Goal: Download file/media: Obtain a digital file from the website

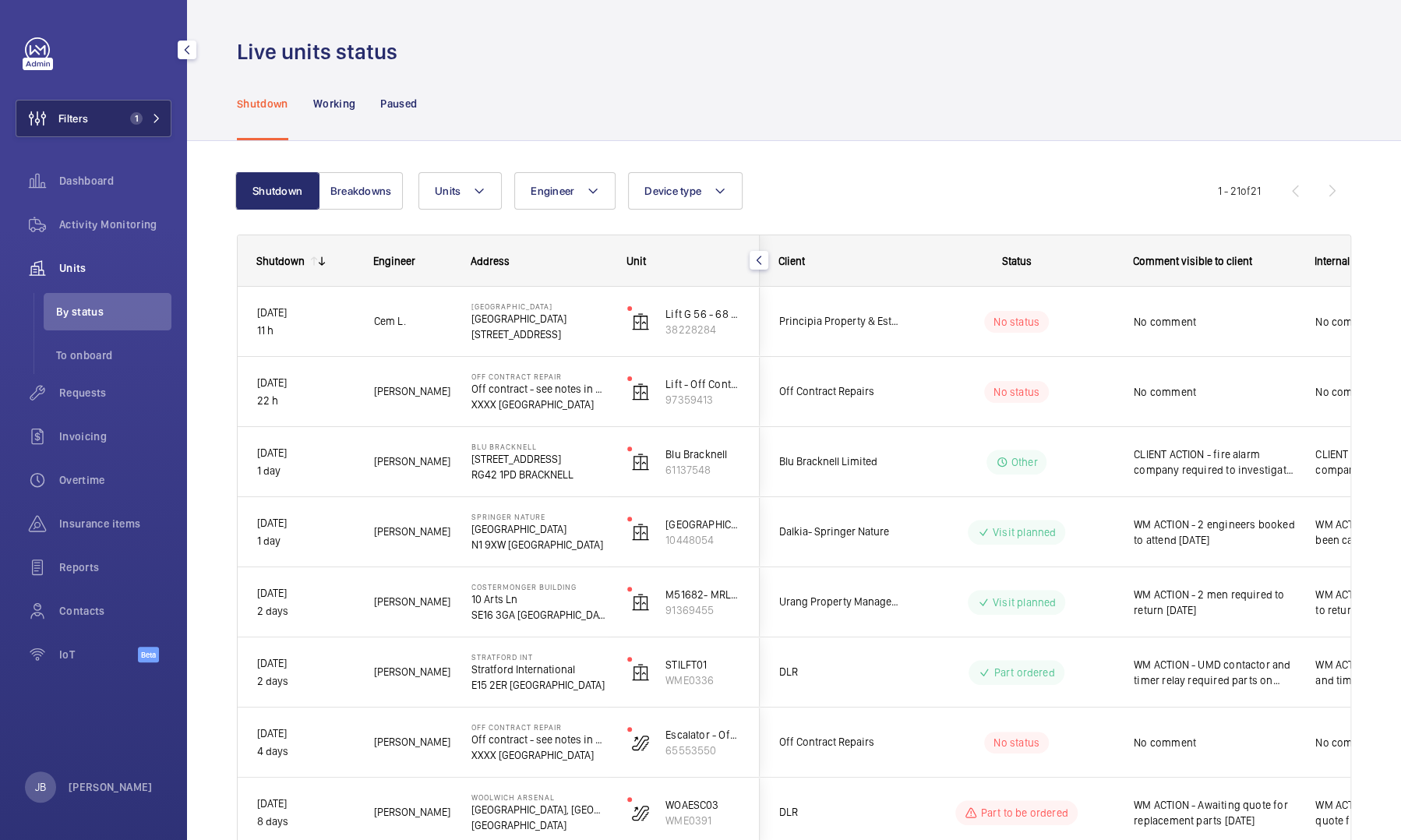
click at [107, 122] on button "Filters 1" at bounding box center [93, 119] width 156 height 38
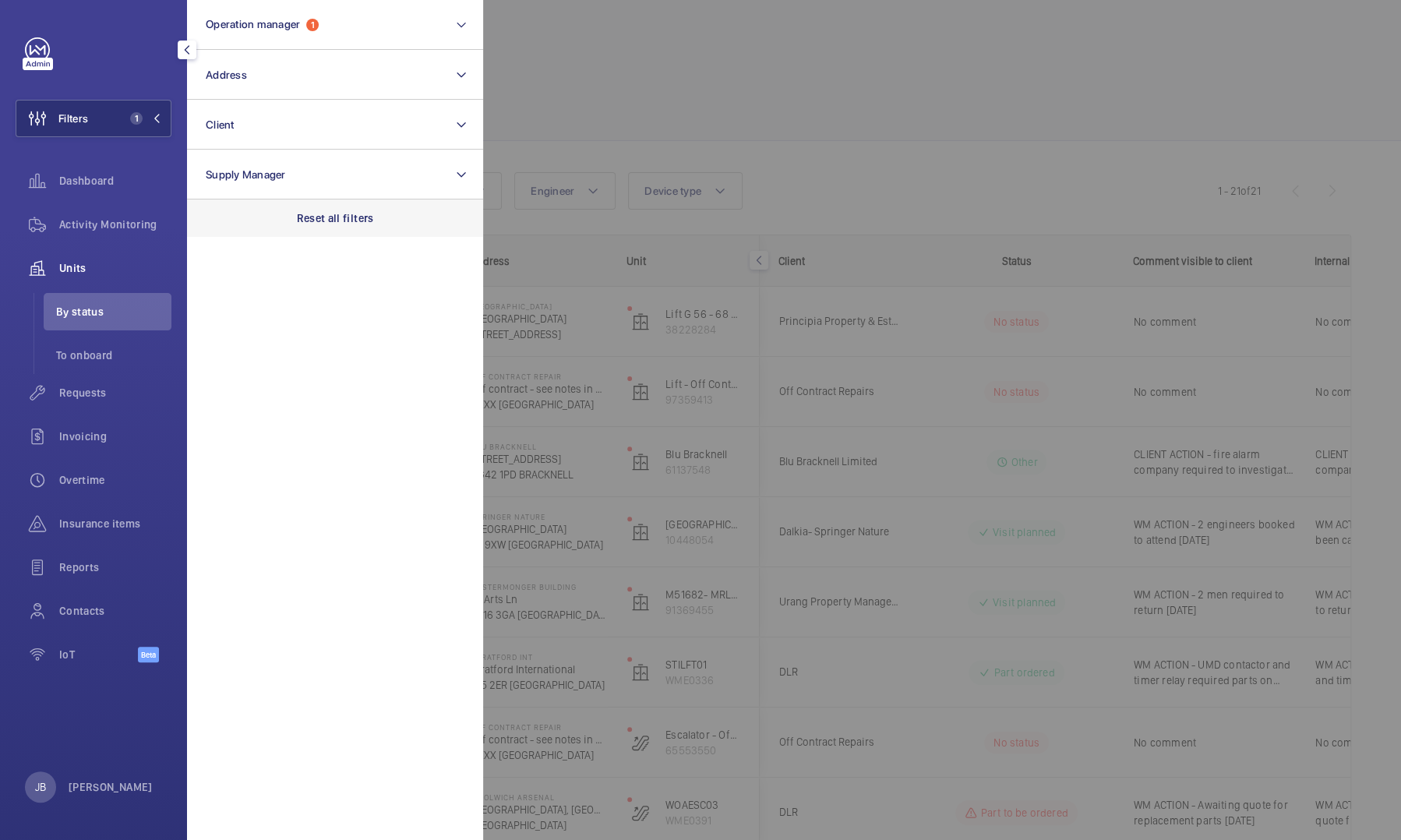
click at [324, 211] on p "Reset all filters" at bounding box center [336, 218] width 77 height 15
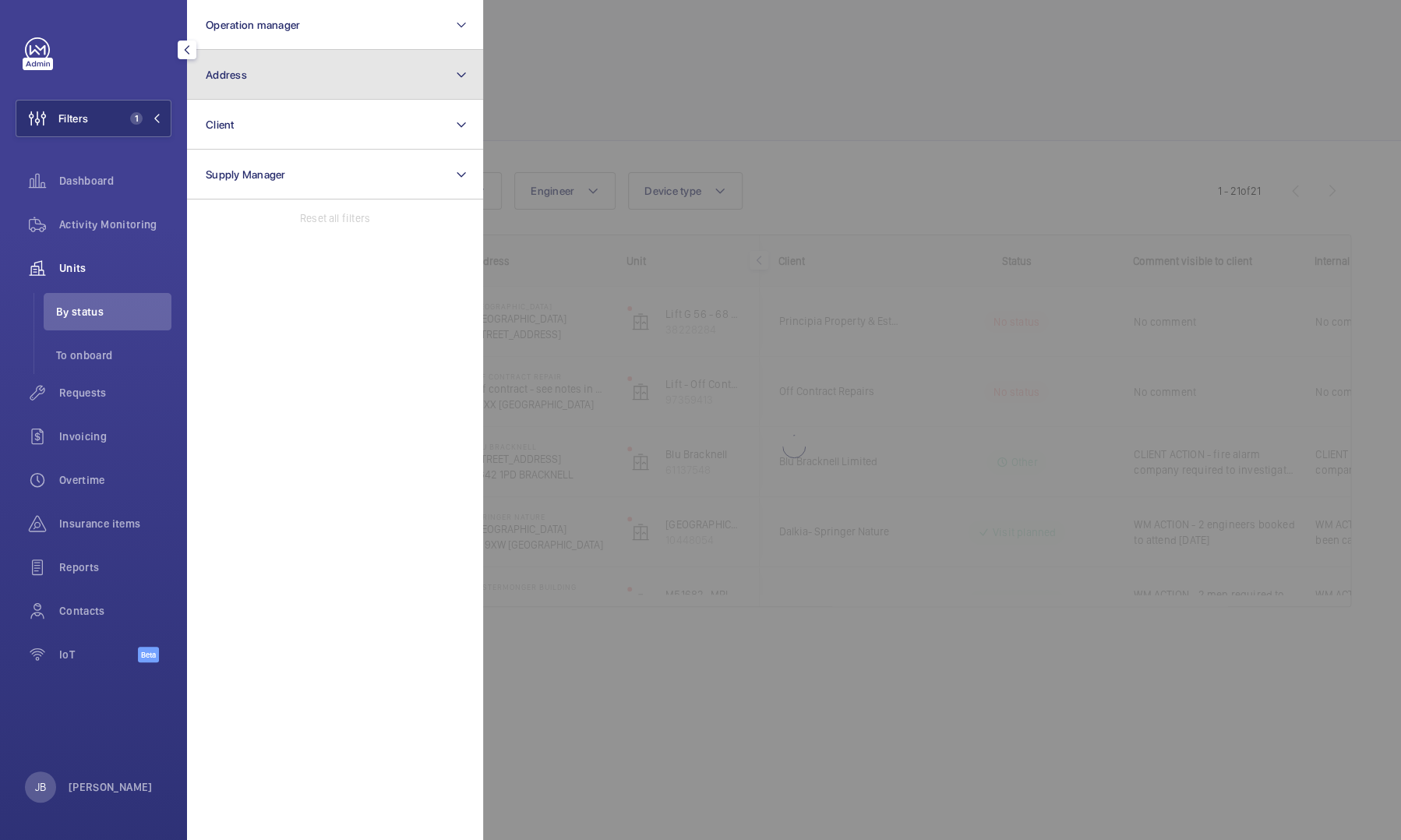
click at [316, 76] on button "Address" at bounding box center [335, 74] width 296 height 50
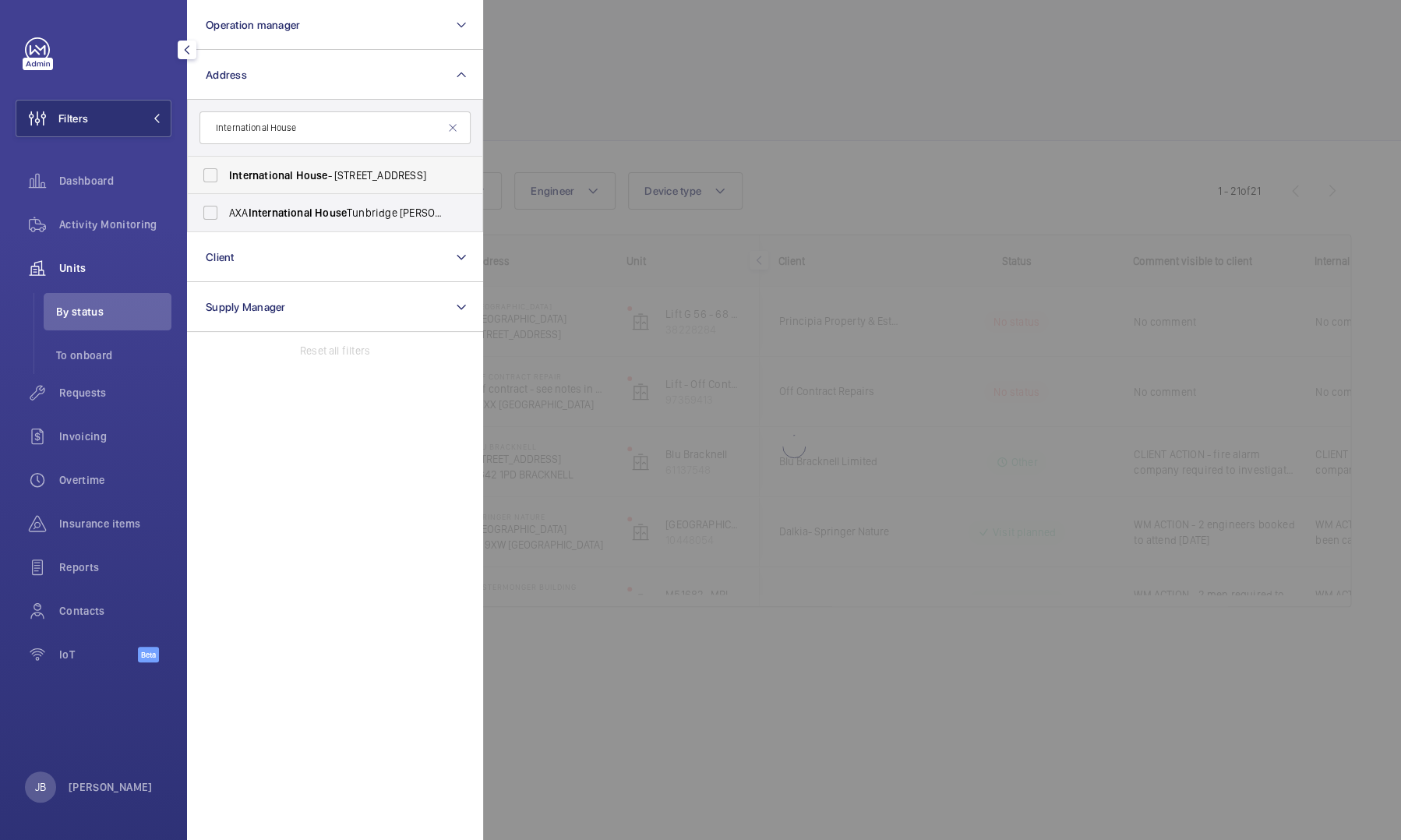
type input "International House"
click at [210, 176] on input "International House - 223 Regent St., LONDON W1S" at bounding box center [210, 175] width 31 height 31
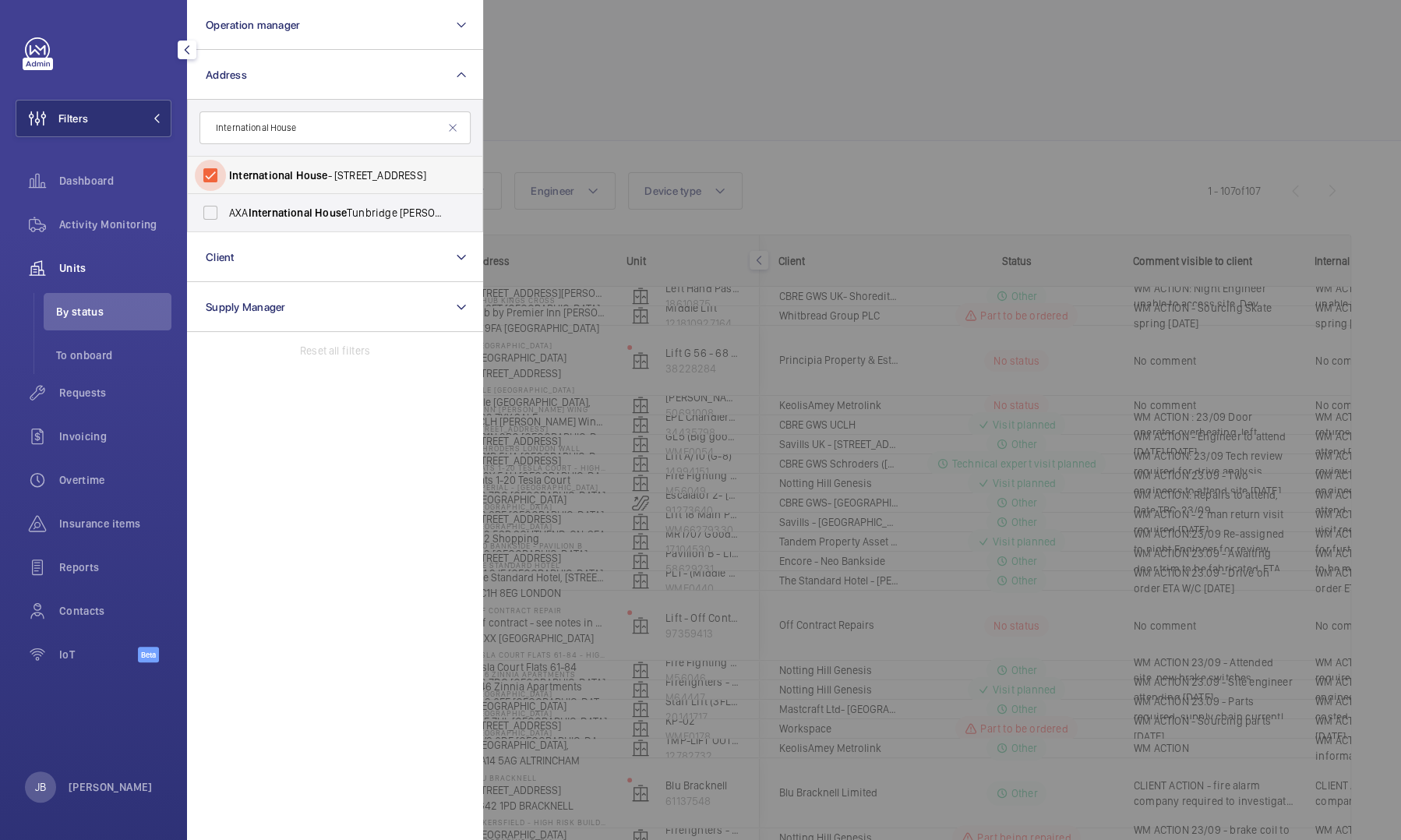
click at [218, 173] on input "International House - 223 Regent St., LONDON W1S" at bounding box center [210, 175] width 31 height 31
checkbox input "false"
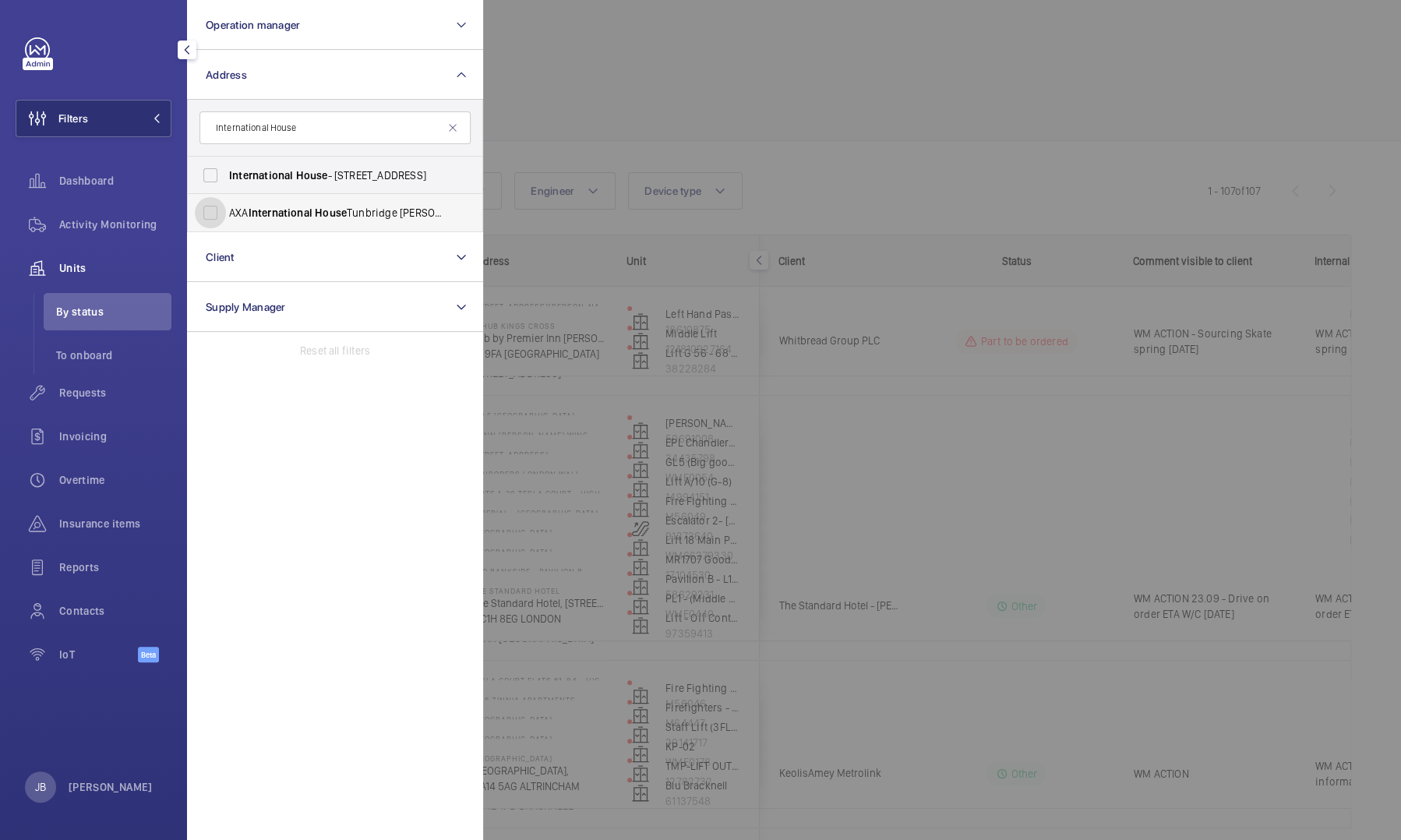
click at [211, 211] on input "AXA International House Tunbridge Wells - AXA Health, TUNBRIDGE WELLS TN2 5AL" at bounding box center [210, 212] width 31 height 31
checkbox input "true"
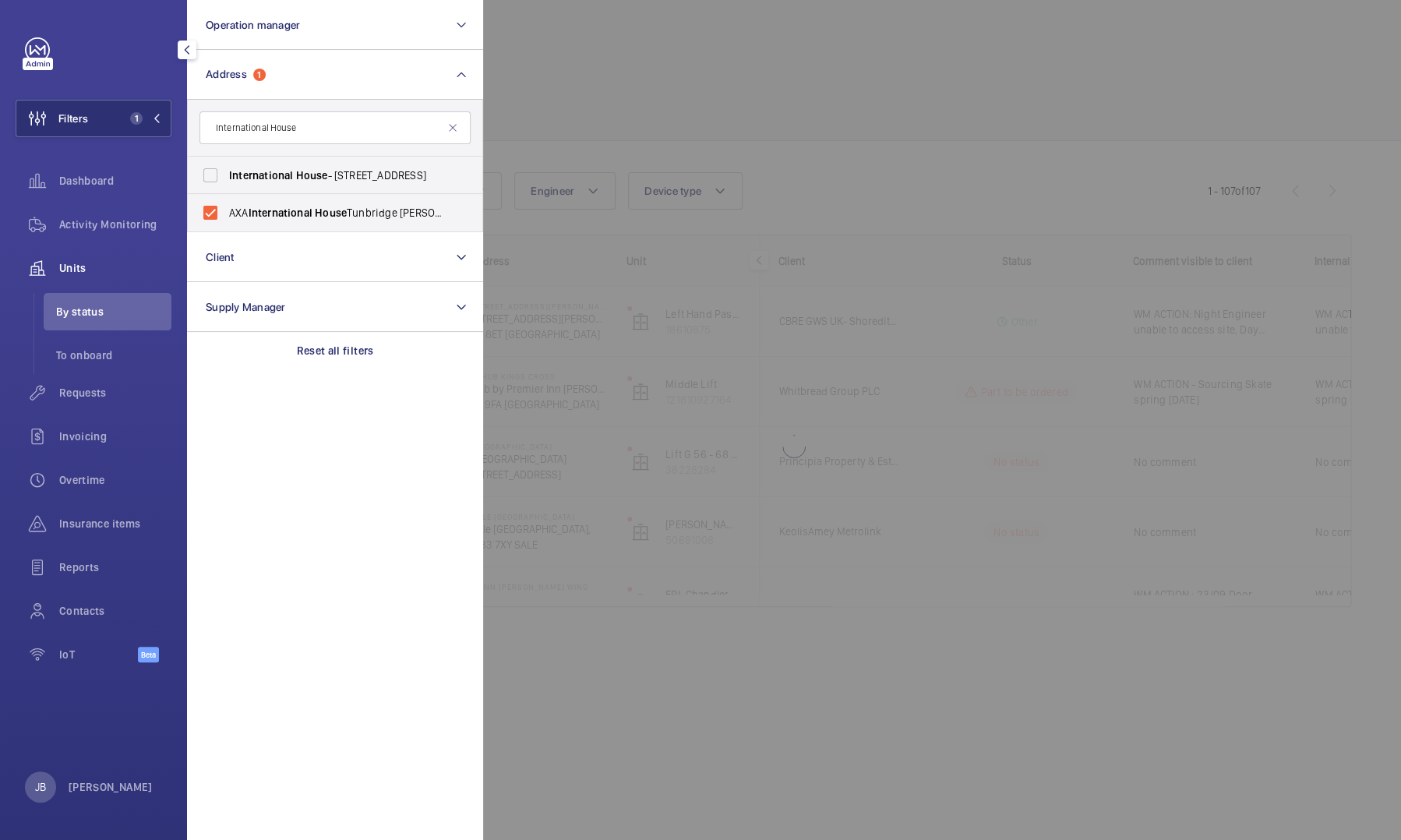
click at [586, 89] on div at bounding box center [1183, 420] width 1401 height 840
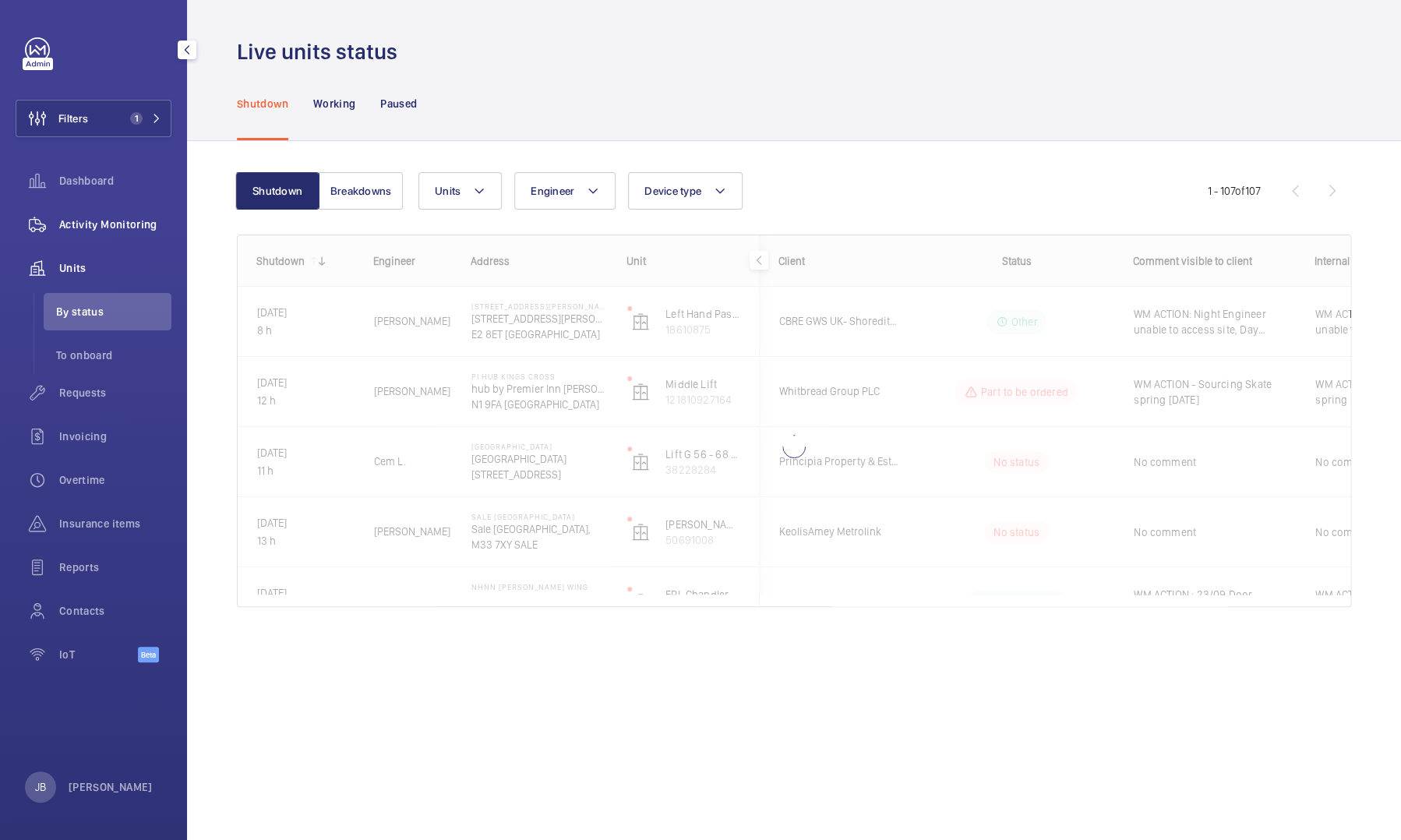
click at [104, 215] on div "Activity Monitoring" at bounding box center [93, 224] width 156 height 38
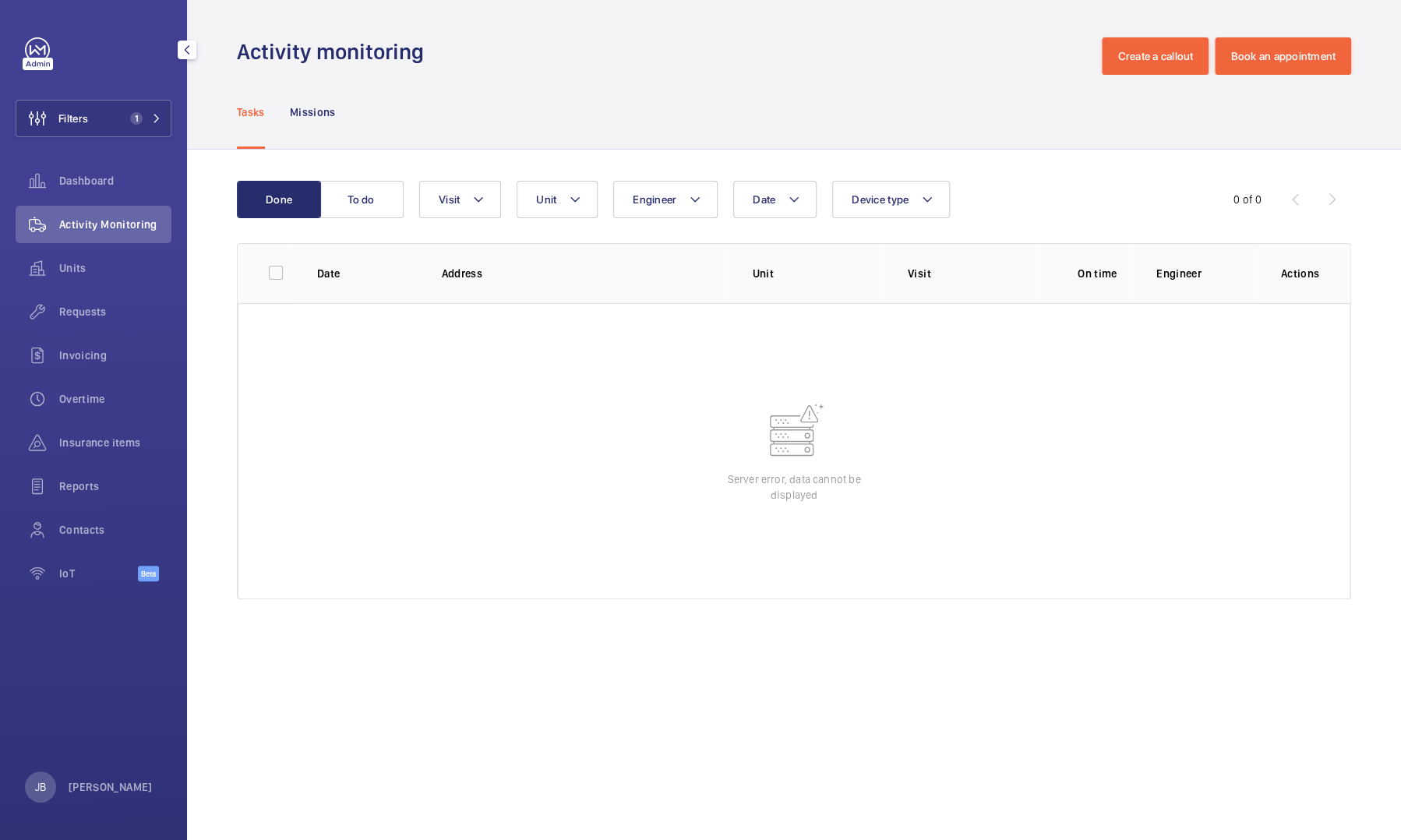
click at [97, 139] on div "Filters 1 Dashboard Activity Monitoring Units Requests Invoicing Overtime Insur…" at bounding box center [93, 318] width 156 height 561
click at [102, 121] on button "Filters 1" at bounding box center [93, 119] width 156 height 38
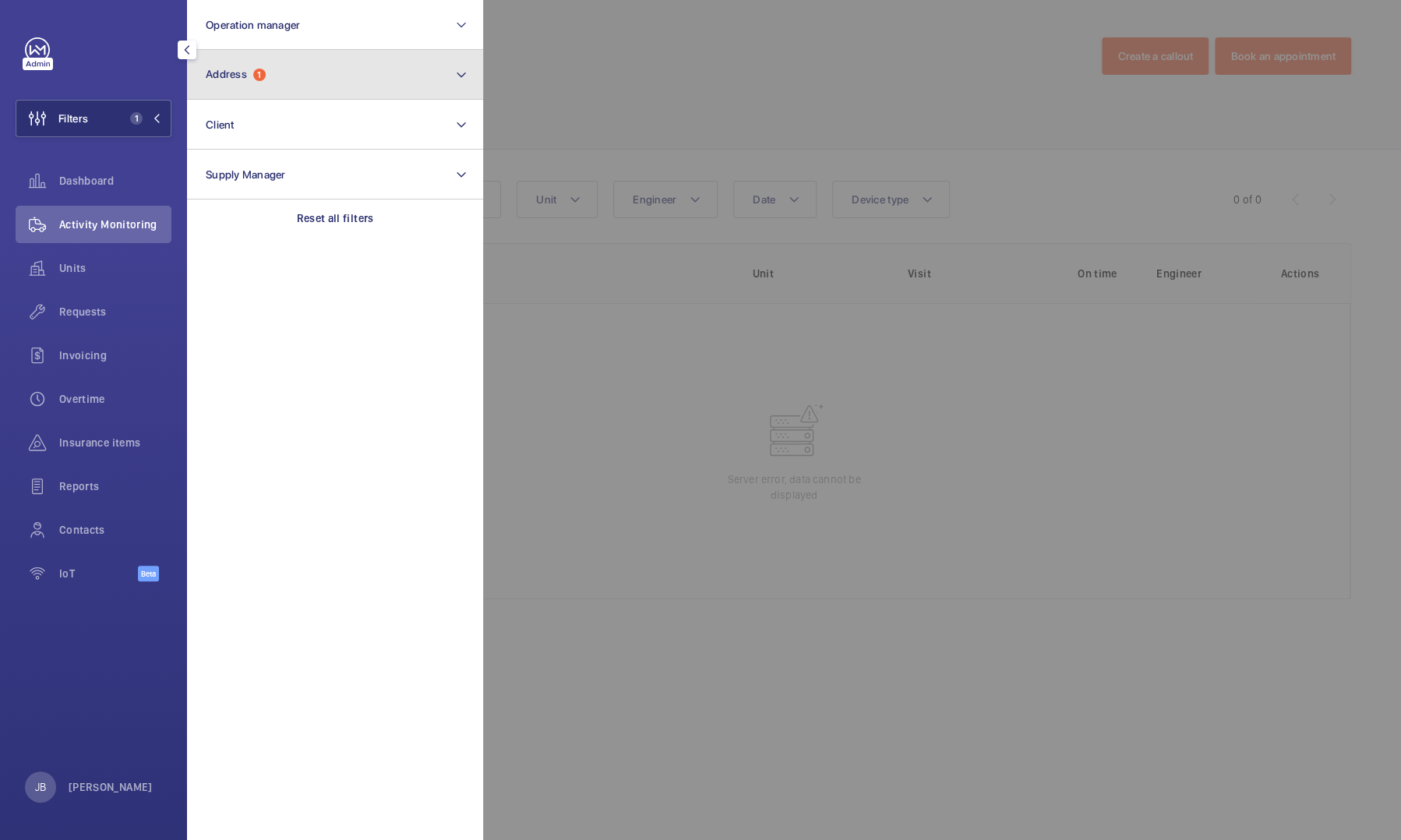
click at [336, 76] on button "Address 1" at bounding box center [335, 74] width 296 height 50
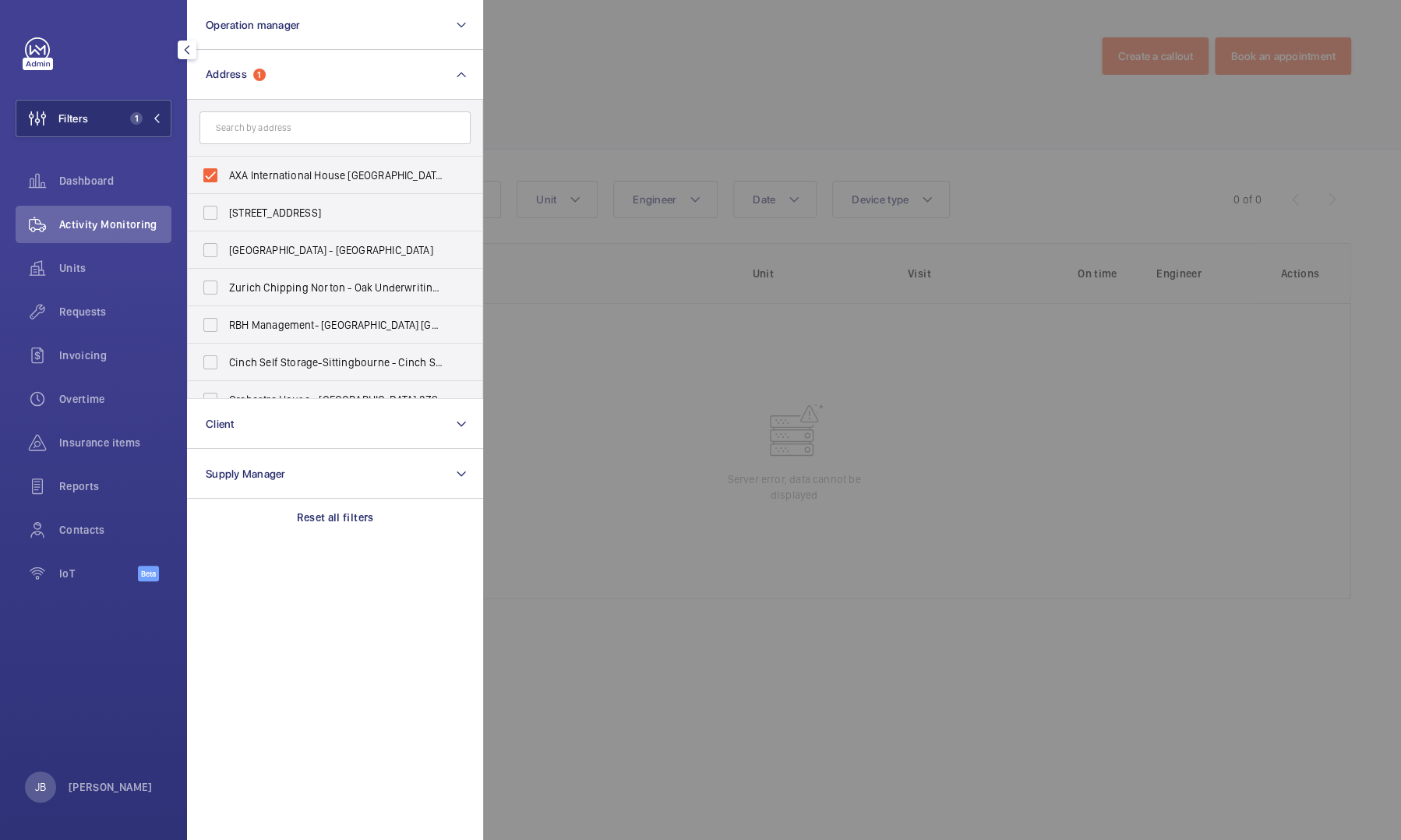
click at [549, 74] on div at bounding box center [1183, 420] width 1401 height 840
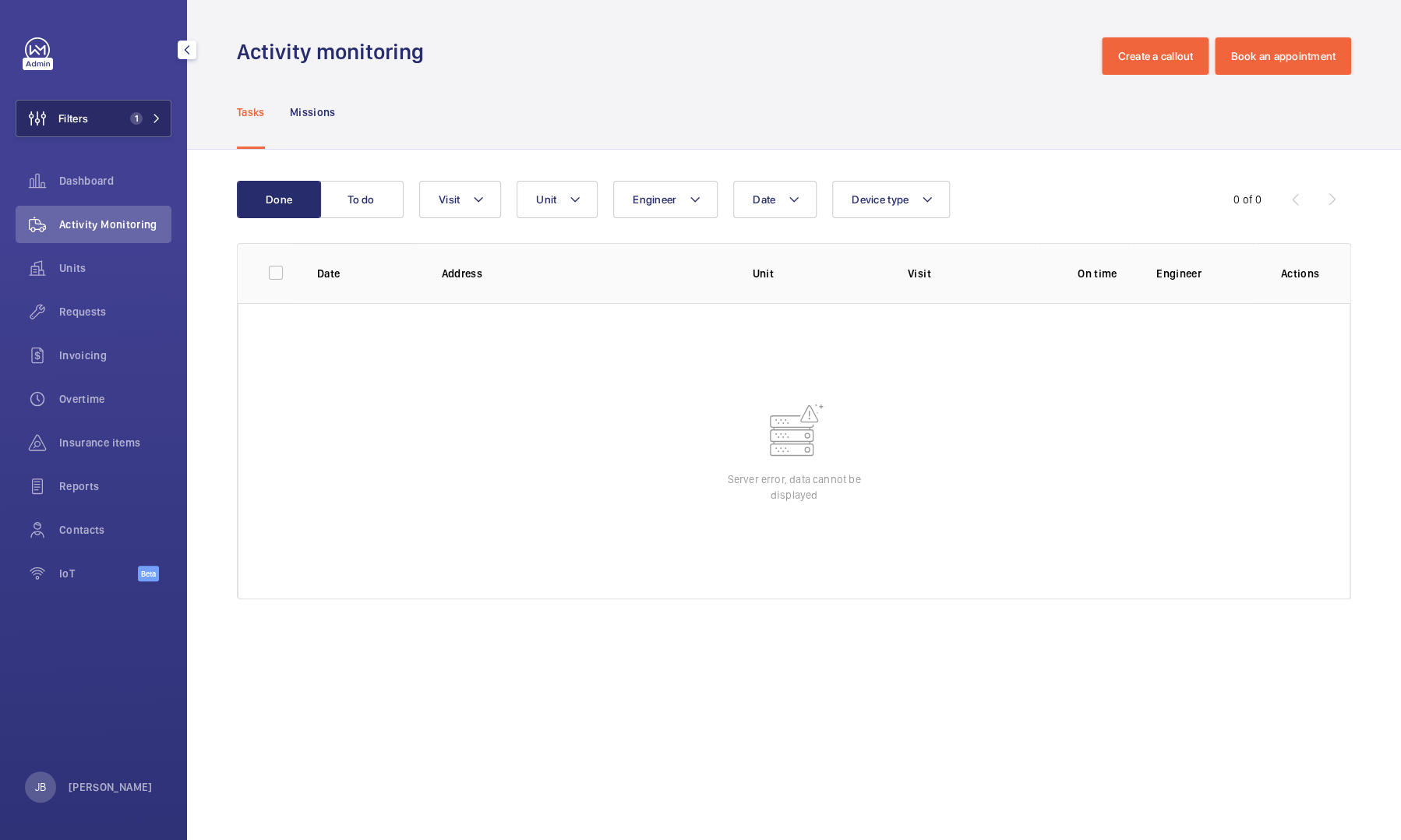
click at [83, 114] on span "Filters" at bounding box center [73, 118] width 30 height 15
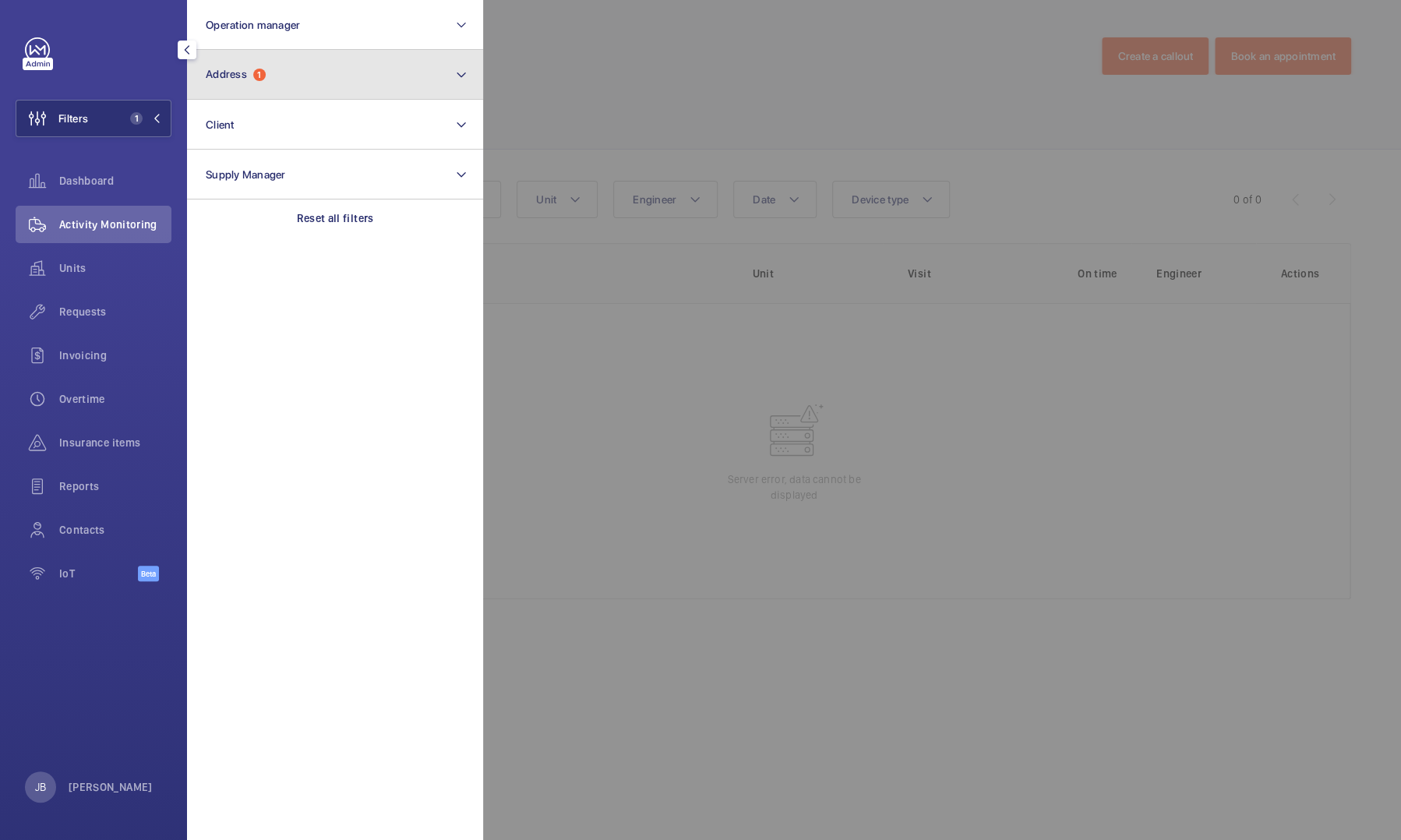
click at [298, 90] on button "Address 1" at bounding box center [335, 74] width 296 height 50
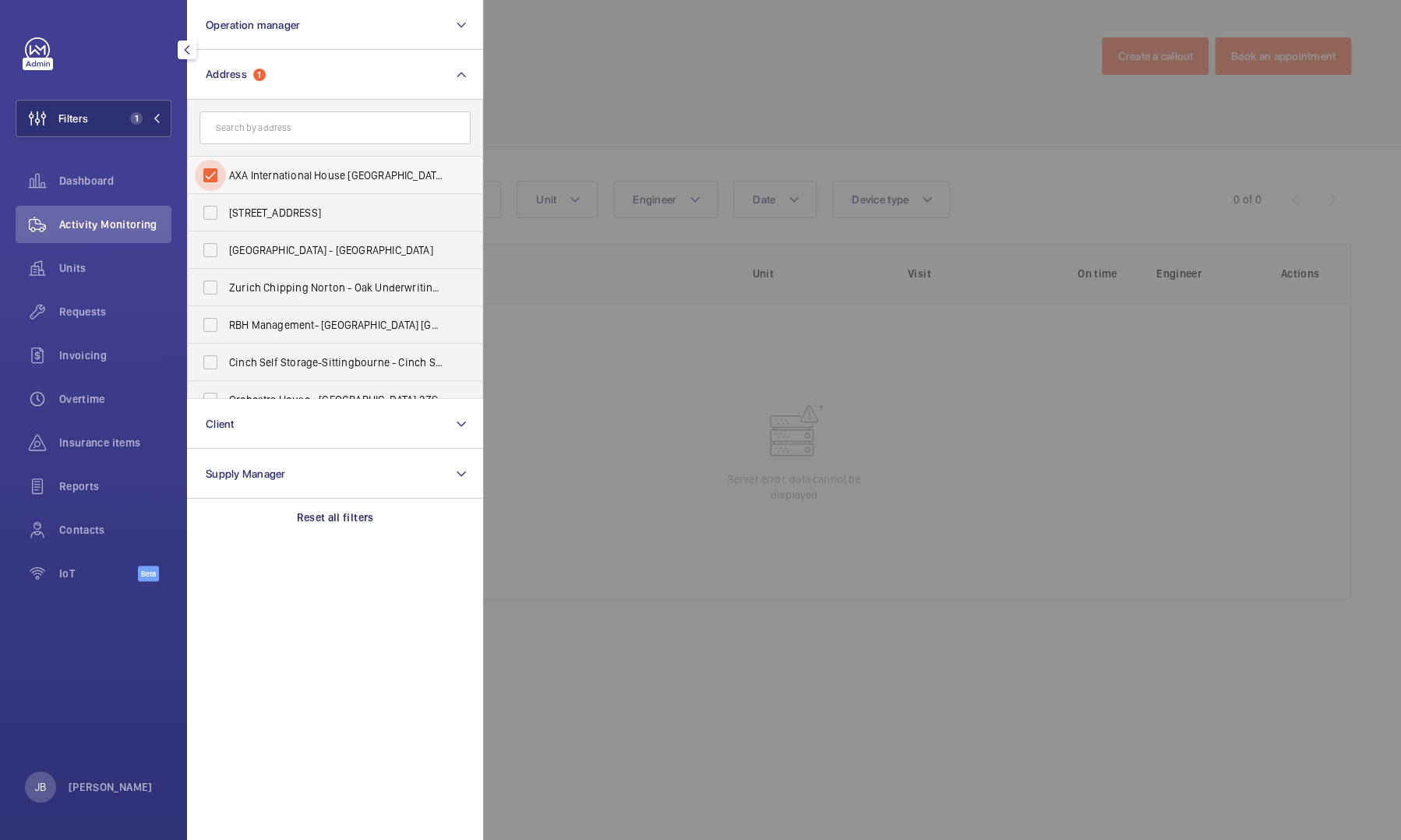
click at [219, 174] on input "AXA International House [GEOGRAPHIC_DATA][PERSON_NAME] - [GEOGRAPHIC_DATA], [GE…" at bounding box center [210, 175] width 31 height 31
checkbox input "false"
drag, startPoint x: 236, startPoint y: 147, endPoint x: 250, endPoint y: 127, distance: 24.4
paste input "International House"
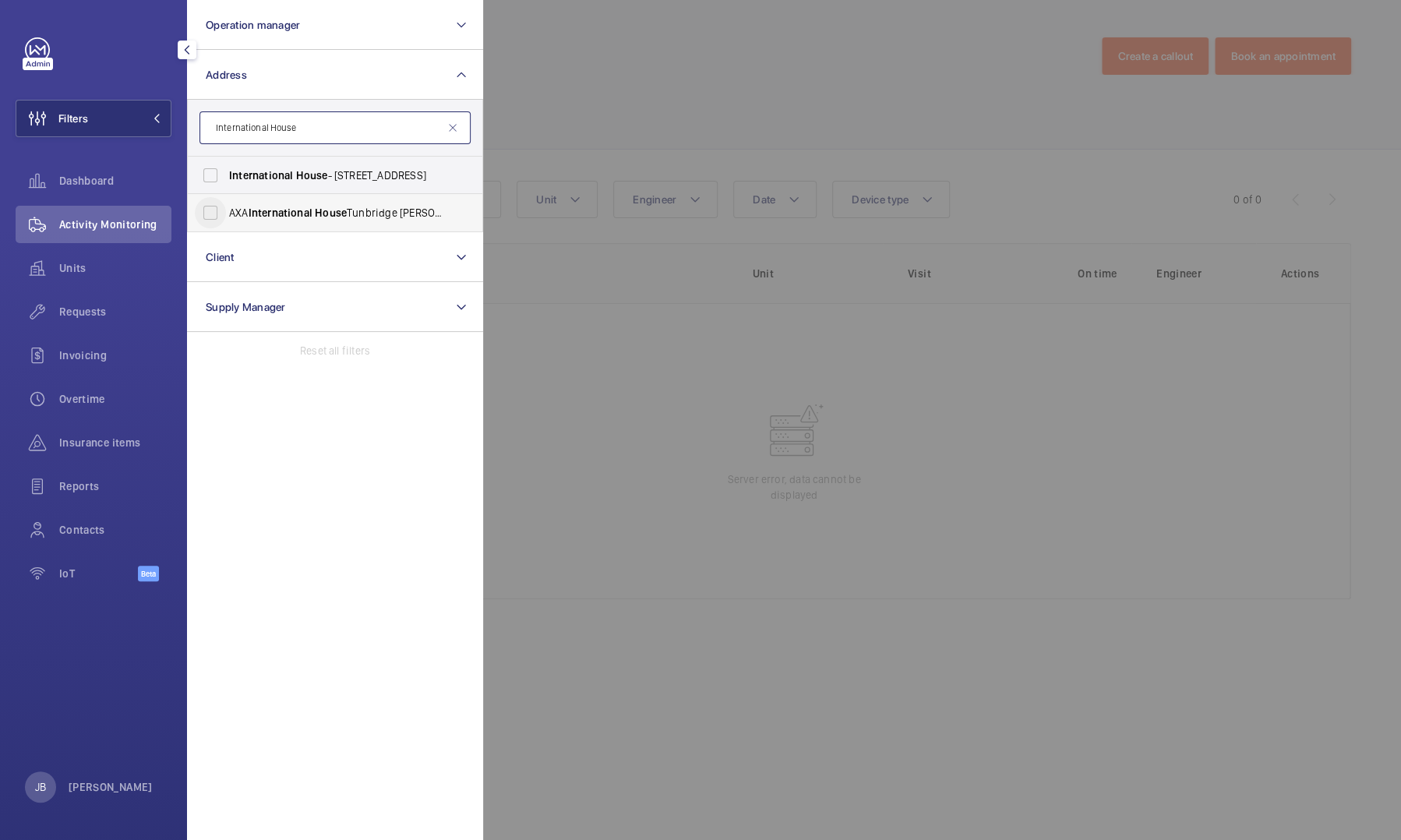
type input "International House"
click at [211, 219] on input "AXA International House Tunbridge Wells - AXA Health, TUNBRIDGE WELLS TN2 5AL" at bounding box center [210, 212] width 31 height 31
checkbox input "true"
click at [614, 115] on div at bounding box center [1183, 420] width 1401 height 840
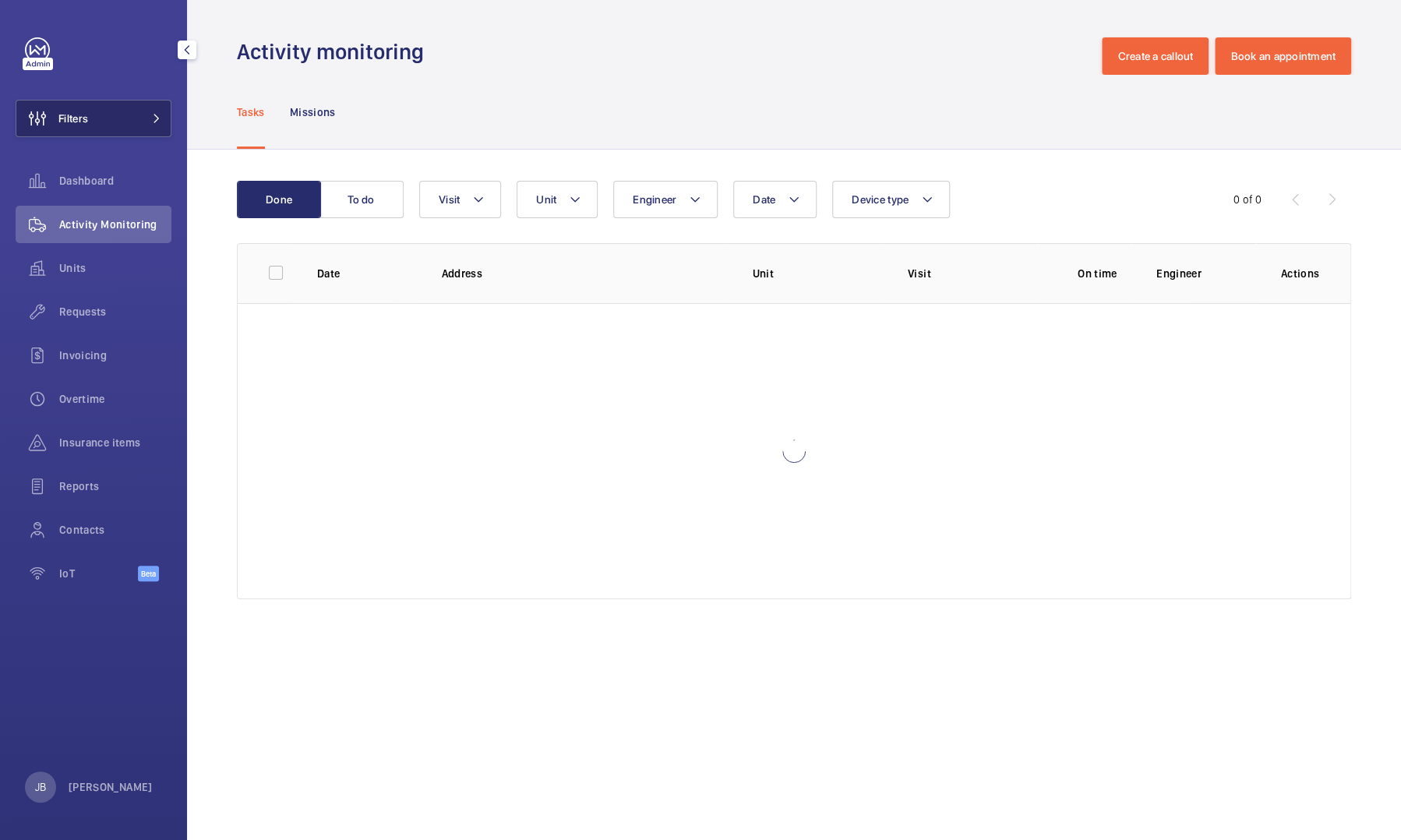
click at [117, 123] on button "Filters" at bounding box center [93, 119] width 156 height 38
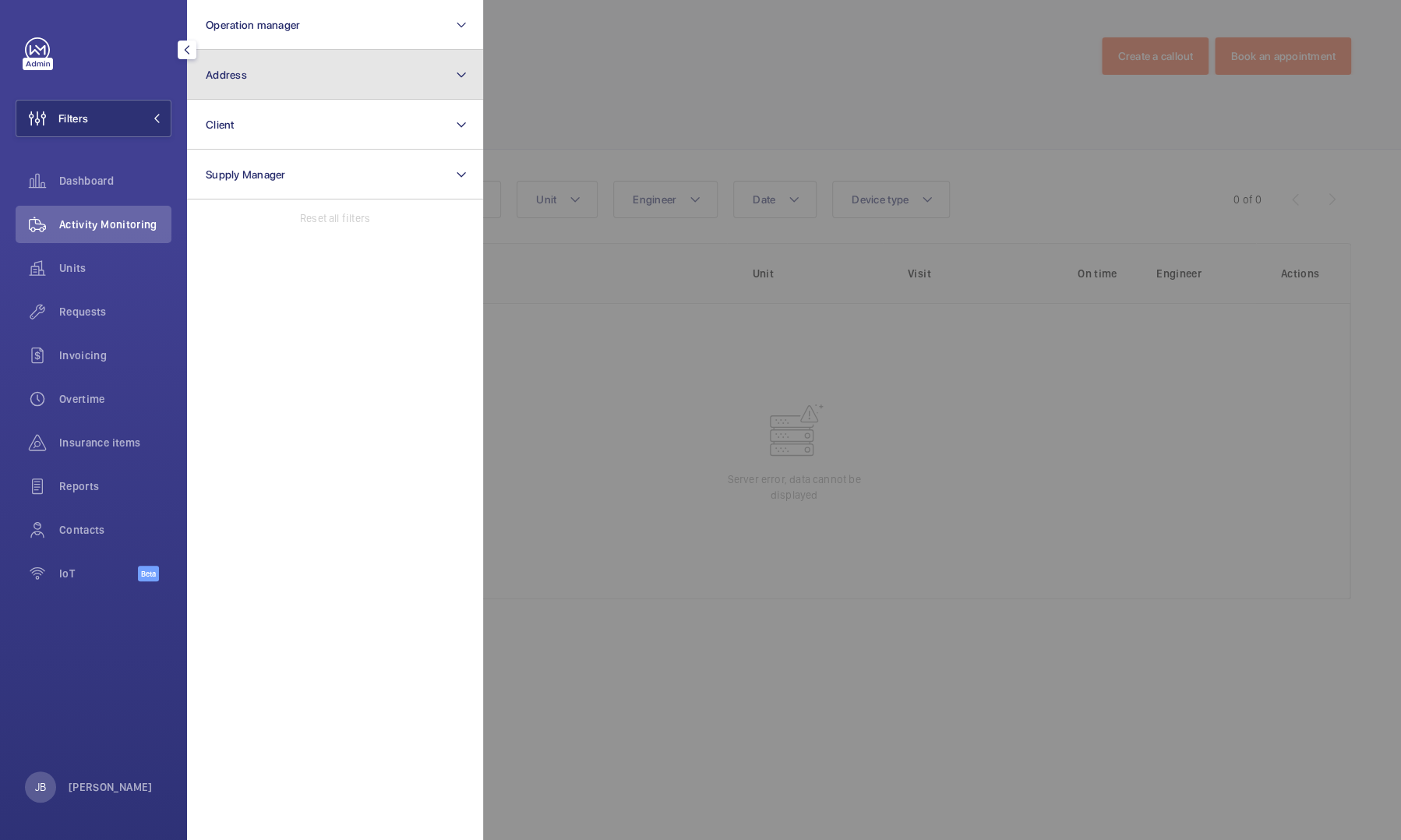
click at [274, 82] on button "Address" at bounding box center [335, 74] width 296 height 50
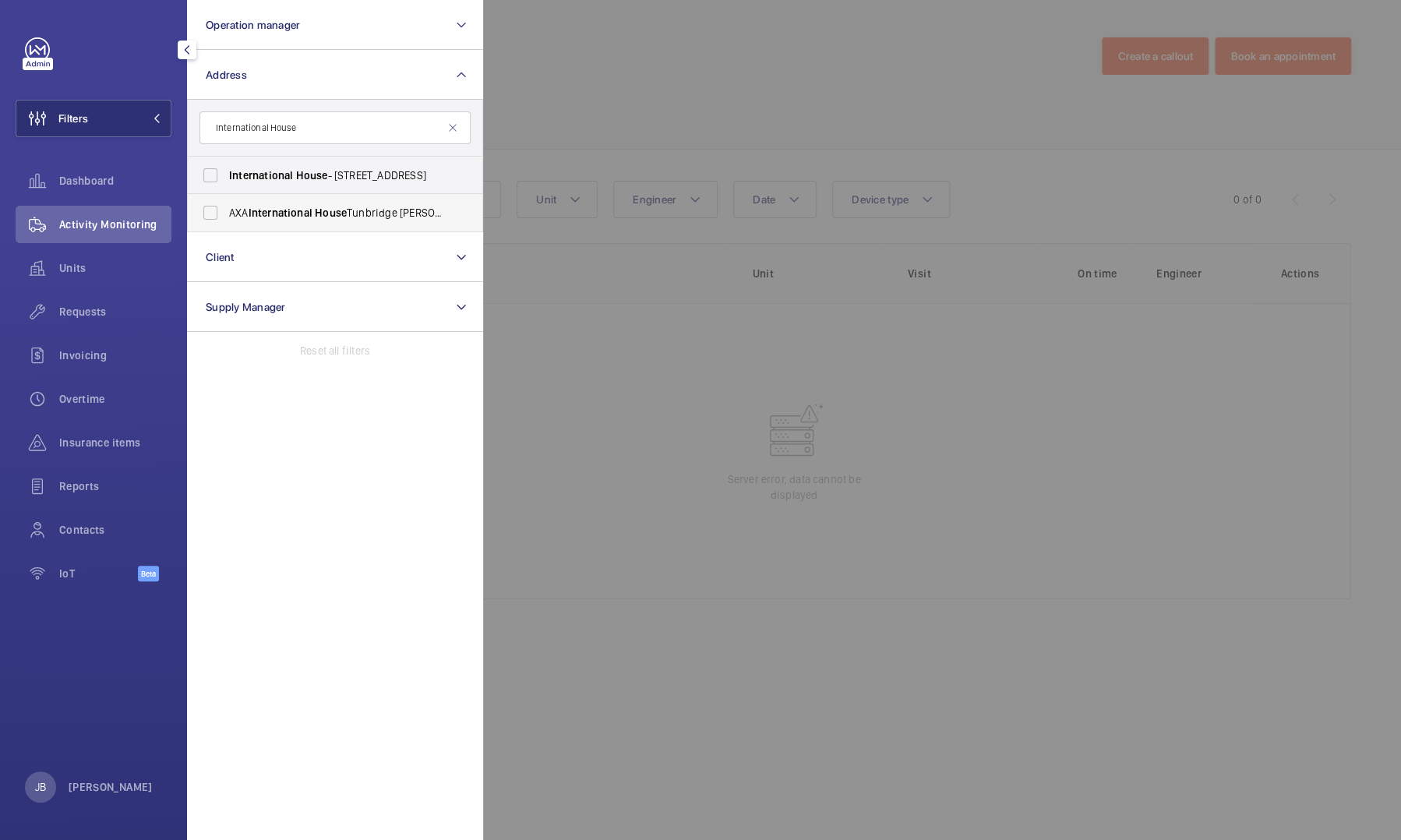
type input "International House"
click at [233, 222] on label "AXA International House Tunbridge Wells - AXA Health, TUNBRIDGE WELLS TN2 5AL" at bounding box center [323, 212] width 272 height 38
click at [226, 222] on input "AXA International House Tunbridge Wells - AXA Health, TUNBRIDGE WELLS TN2 5AL" at bounding box center [210, 212] width 31 height 31
checkbox input "true"
click at [564, 100] on div at bounding box center [1183, 420] width 1401 height 840
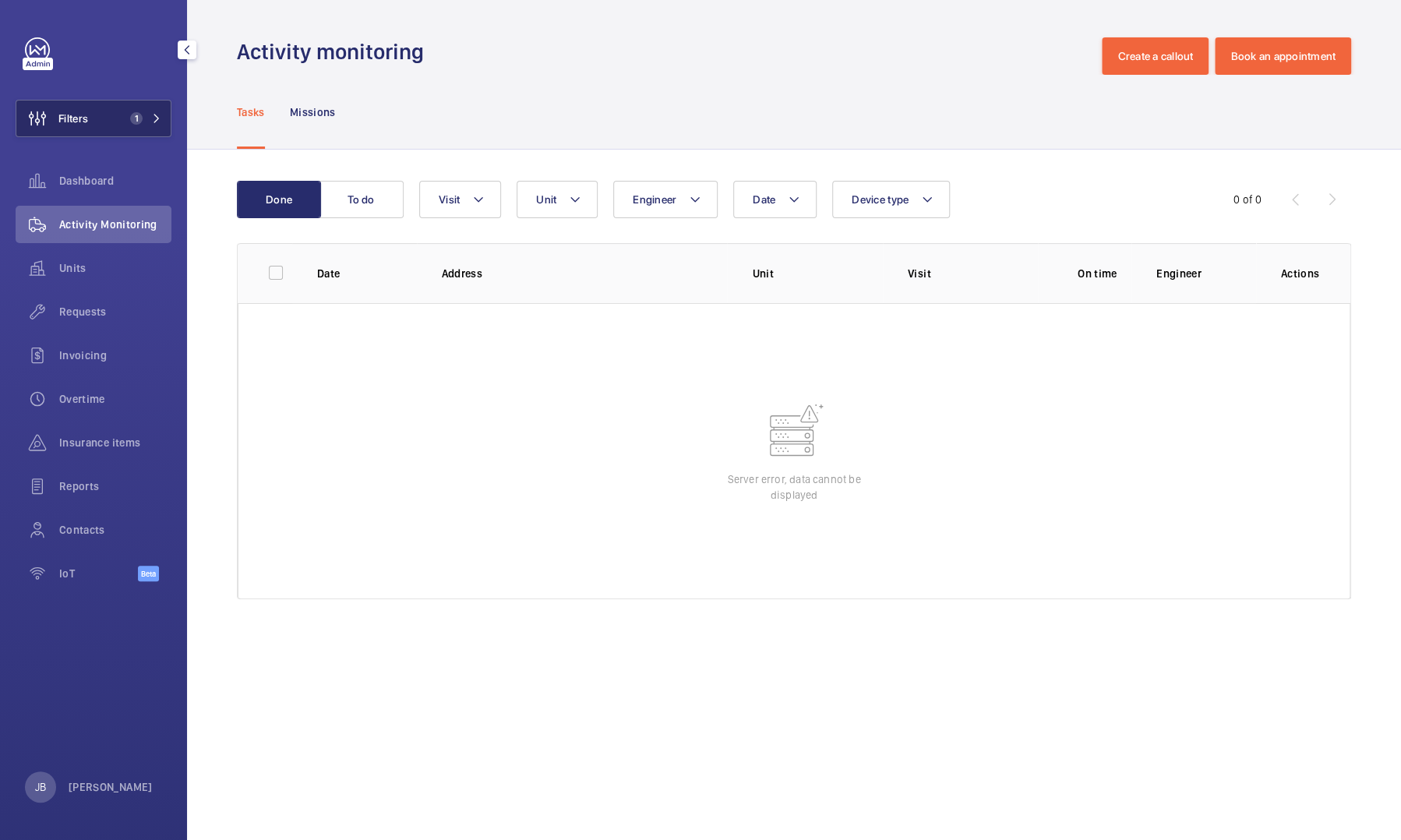
click at [78, 114] on span "Filters" at bounding box center [73, 118] width 30 height 15
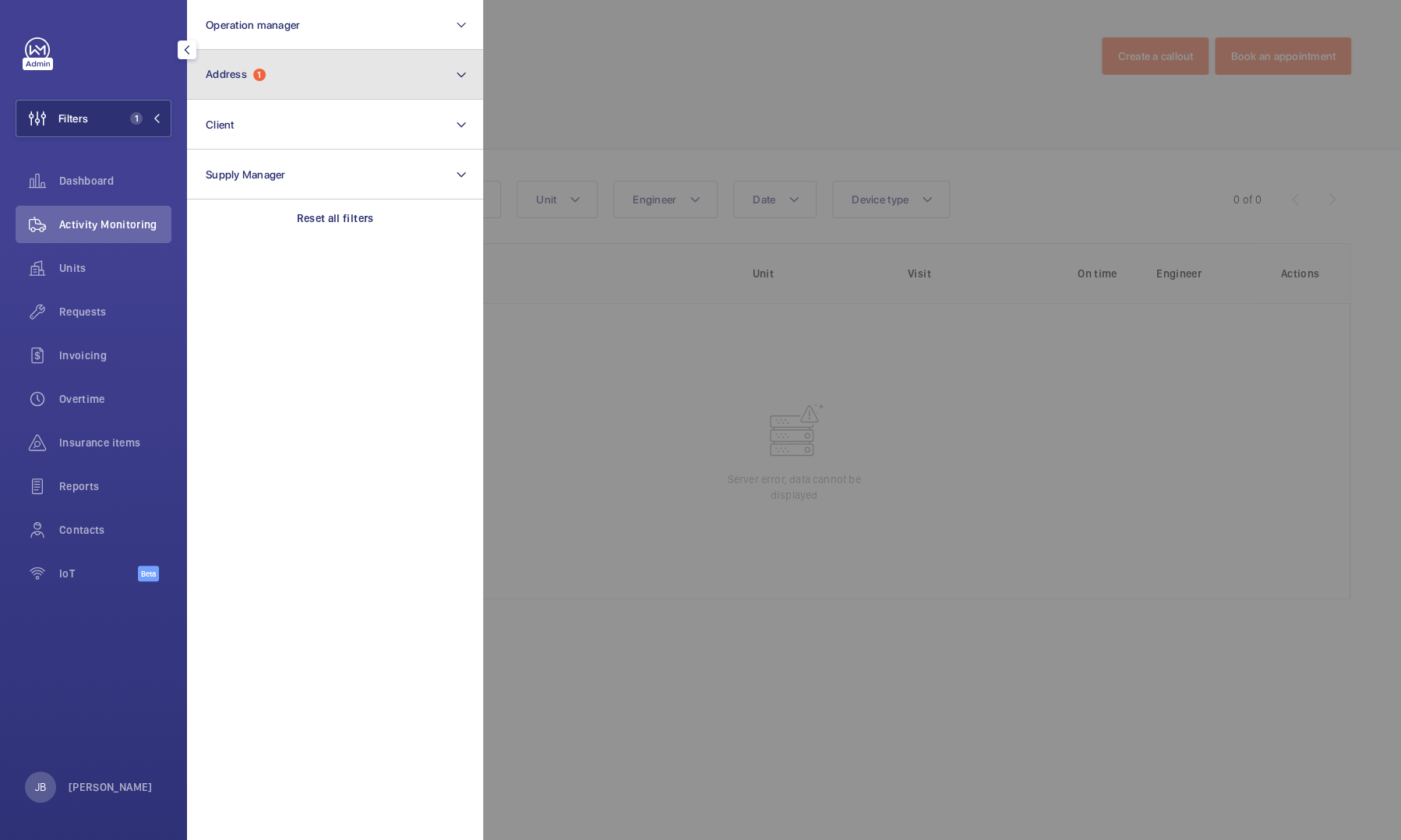
click at [268, 98] on button "Address 1" at bounding box center [335, 74] width 296 height 50
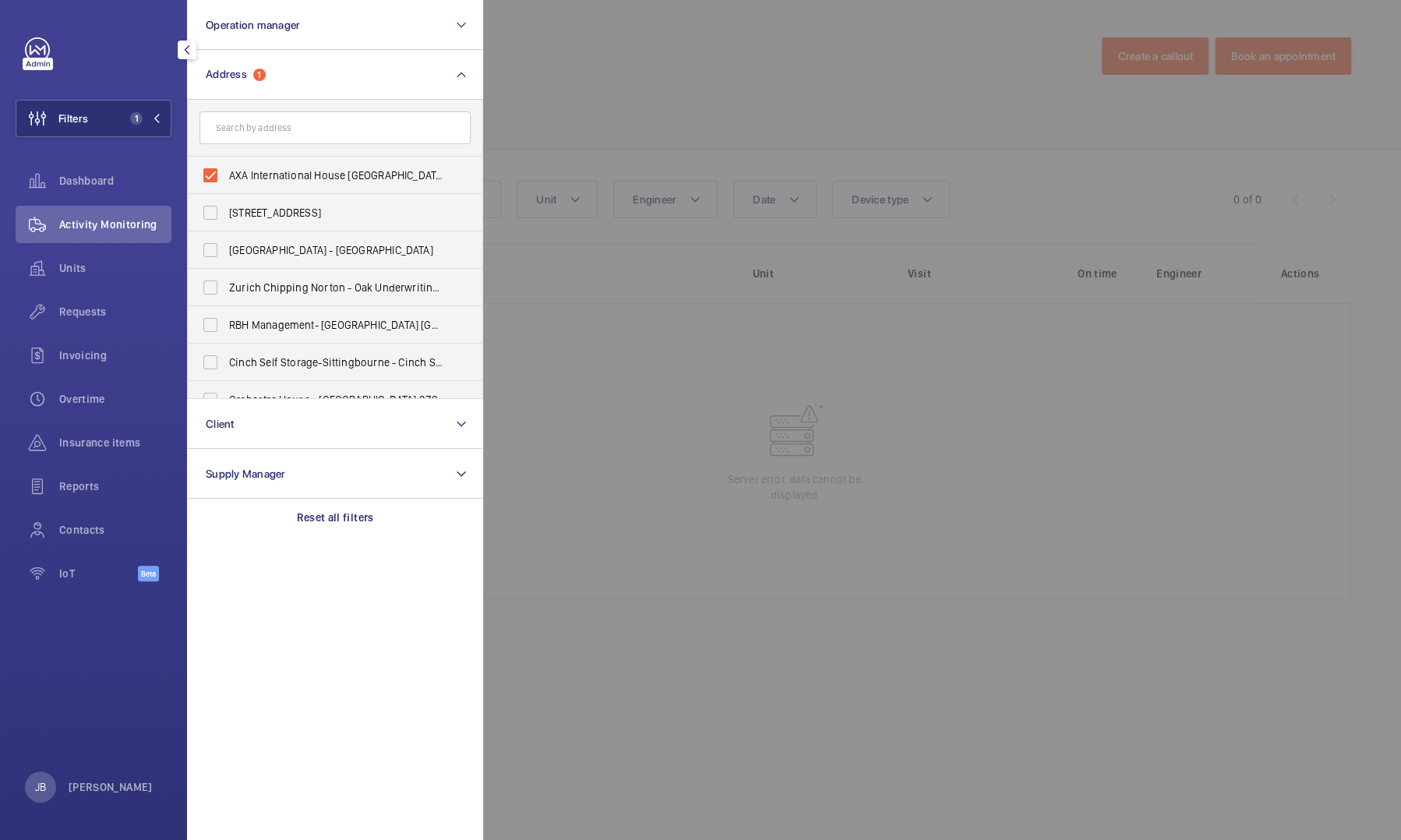
click at [714, 82] on div at bounding box center [1183, 420] width 1401 height 840
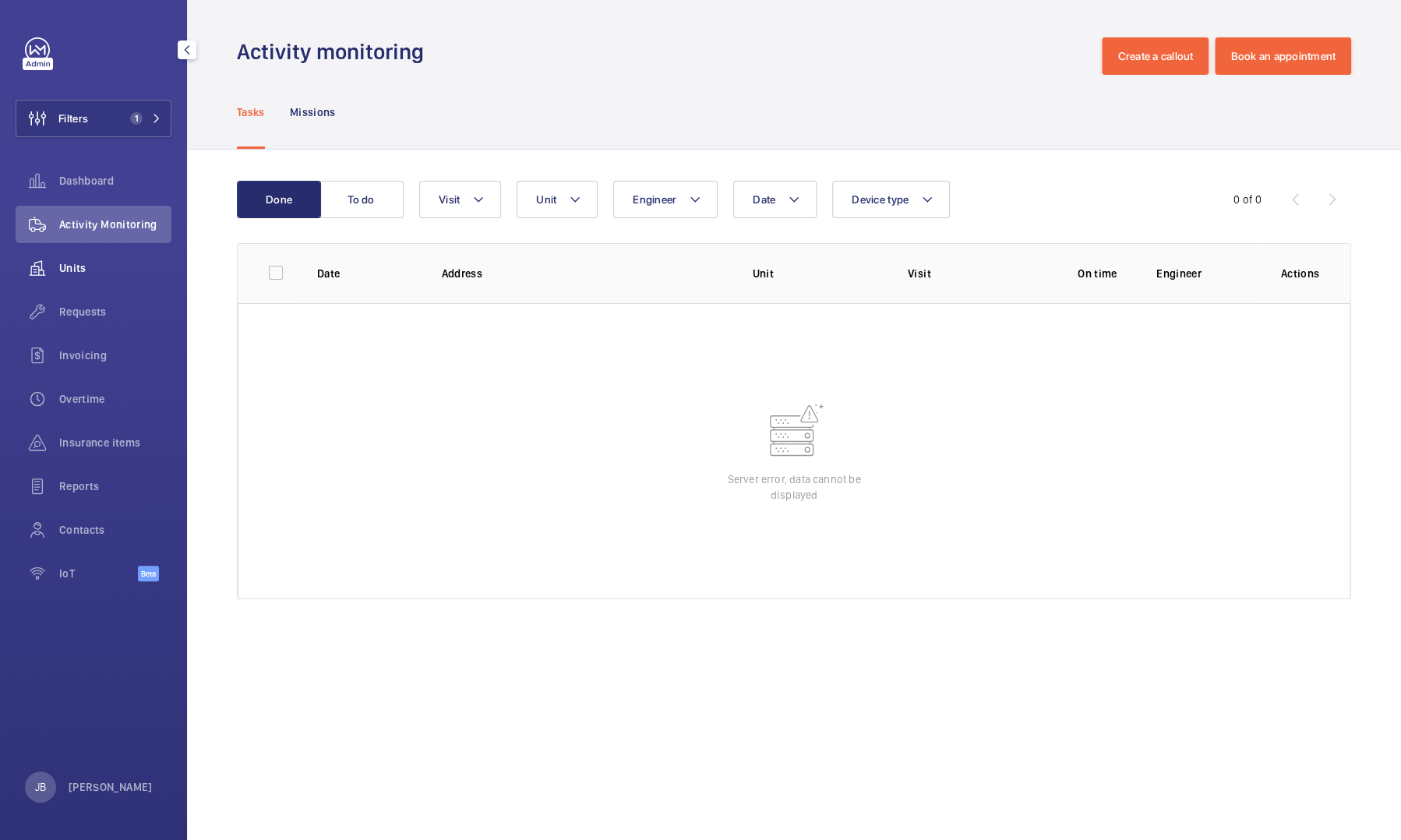
click at [93, 279] on div "Units" at bounding box center [93, 267] width 156 height 38
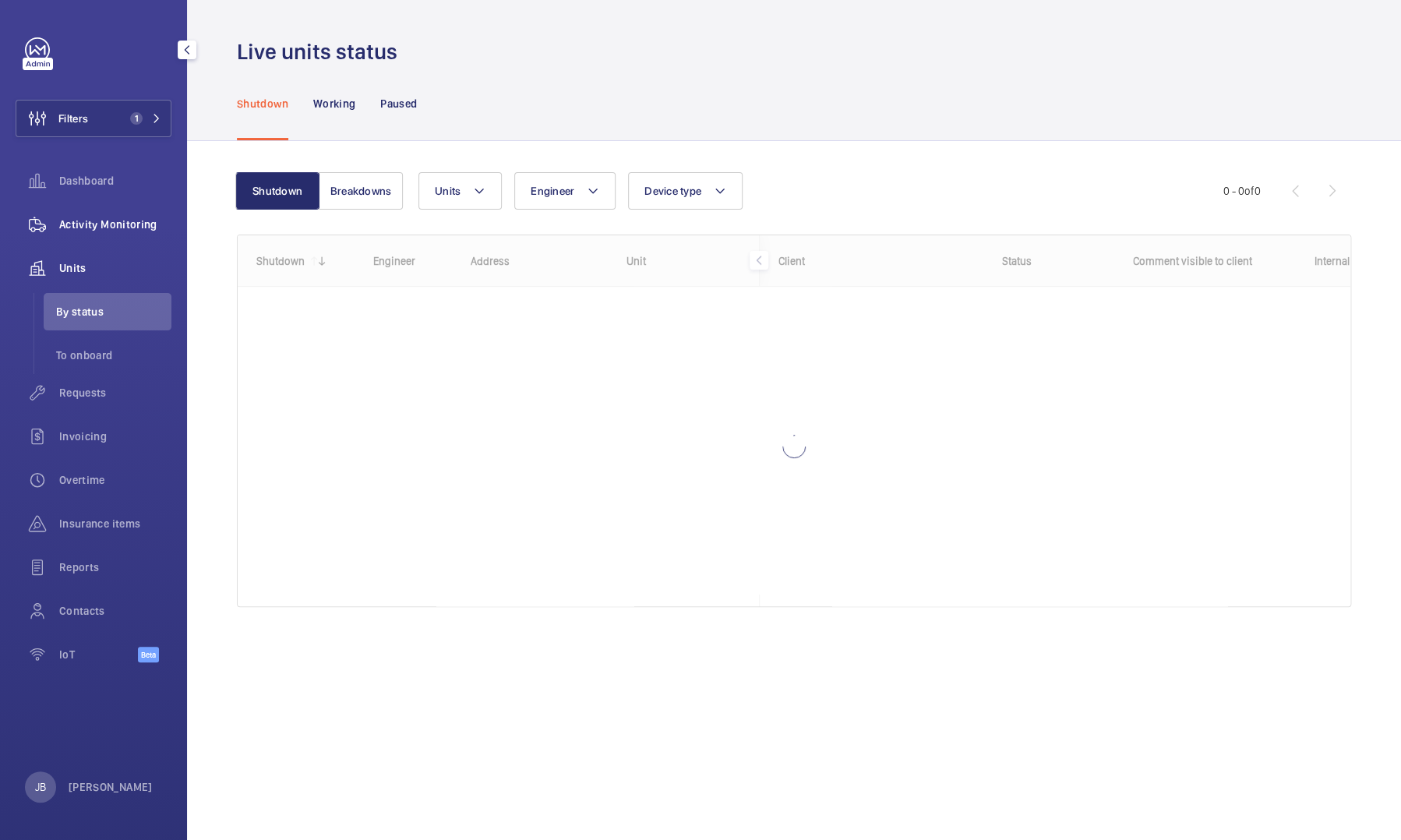
click at [79, 231] on span "Activity Monitoring" at bounding box center [115, 223] width 112 height 15
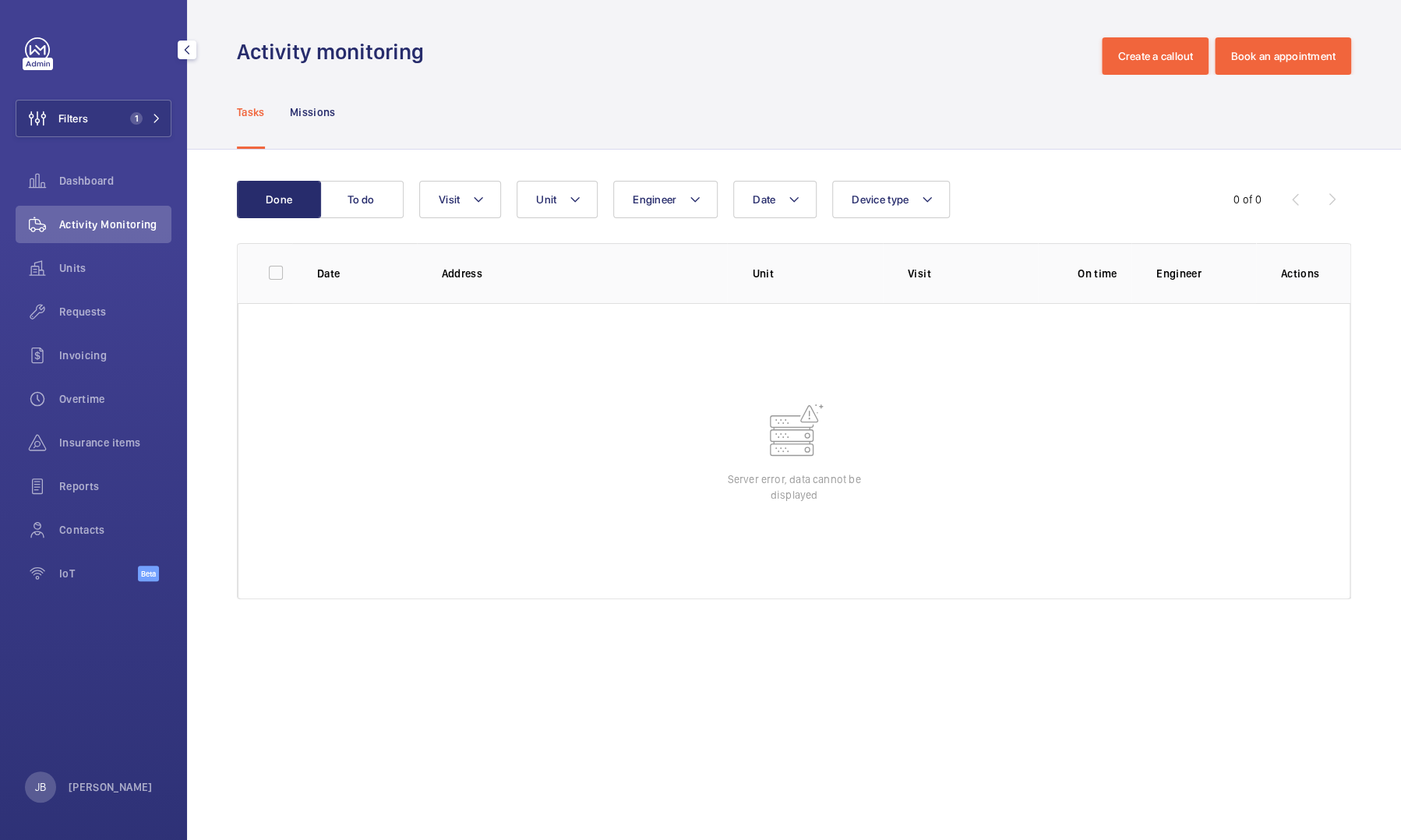
click at [91, 143] on div "Filters 1 Dashboard Activity Monitoring Units Requests Invoicing Overtime Insur…" at bounding box center [93, 318] width 156 height 561
click at [97, 129] on button "Filters 1" at bounding box center [93, 119] width 156 height 38
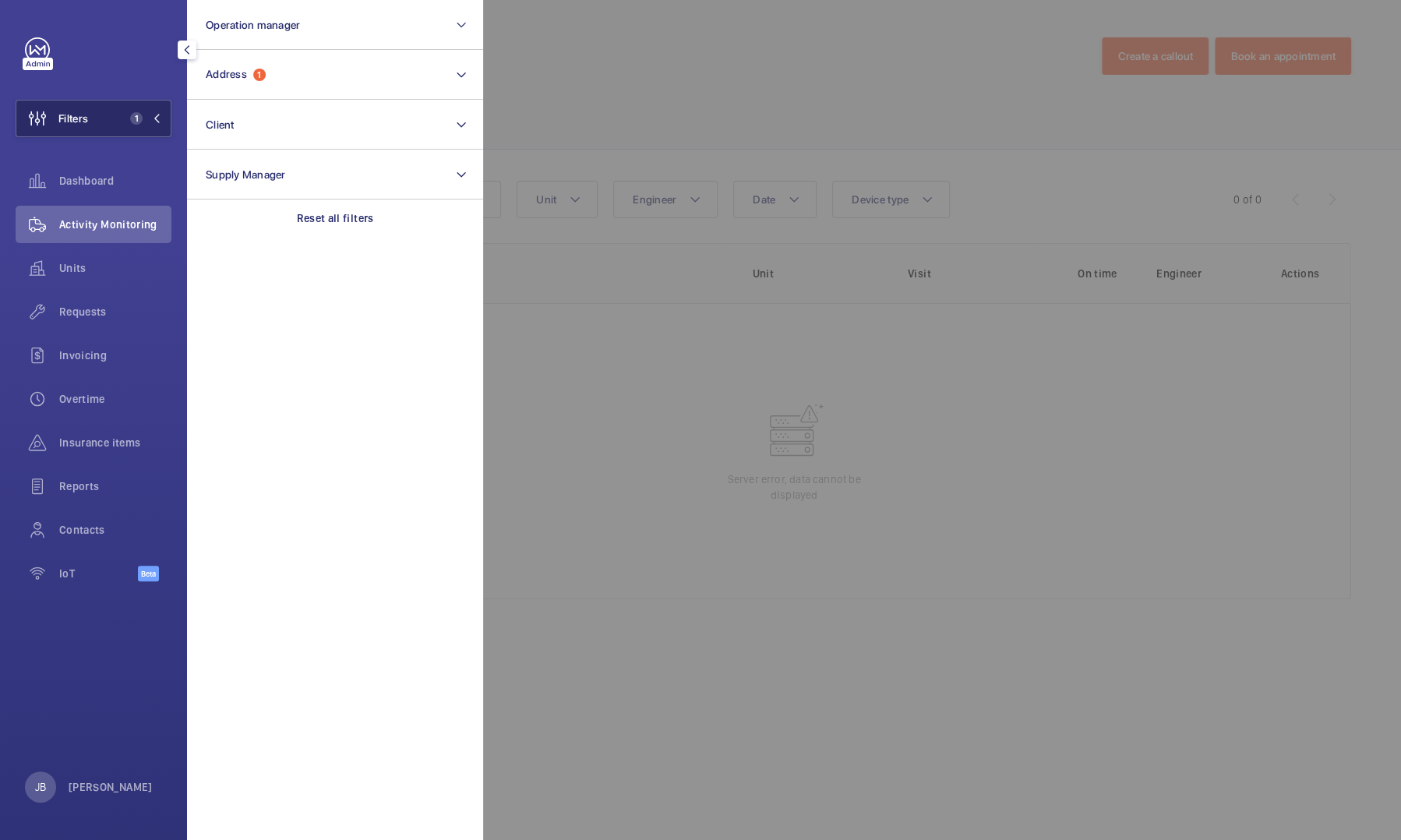
click at [97, 129] on button "Filters 1" at bounding box center [93, 119] width 156 height 38
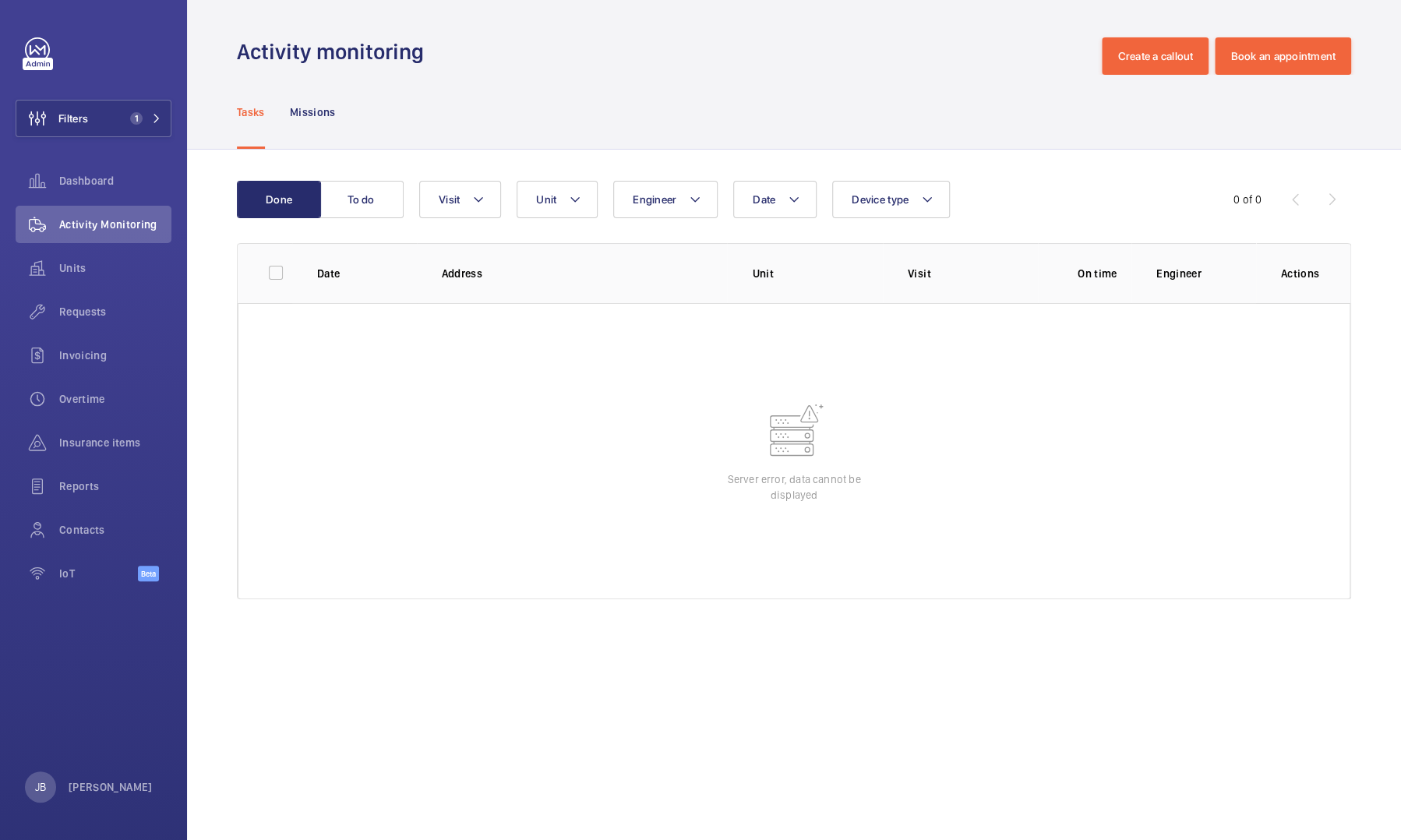
click at [571, 85] on div "Tasks Missions" at bounding box center [794, 111] width 1114 height 74
click at [100, 119] on button "Filters 1" at bounding box center [93, 119] width 156 height 38
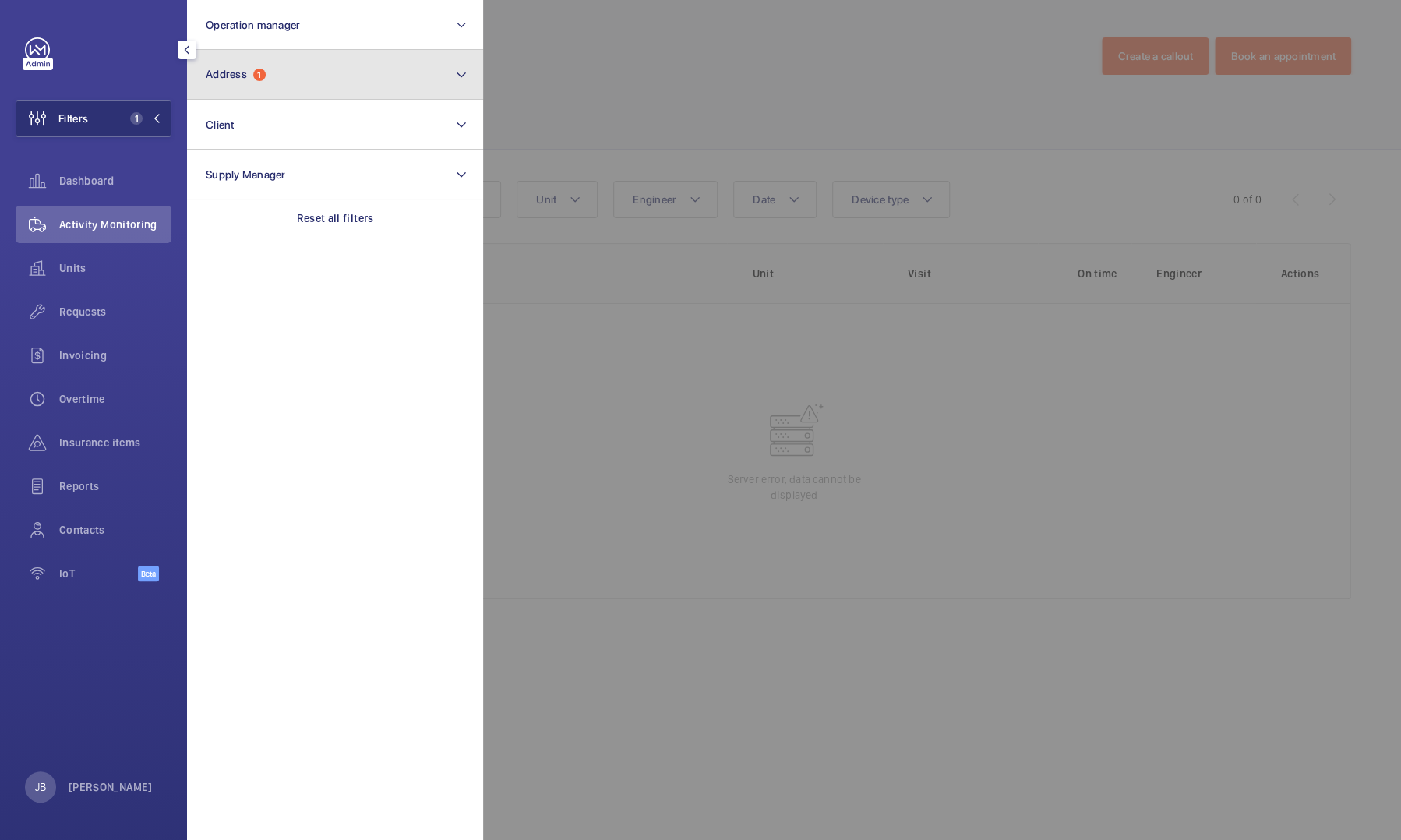
click at [291, 74] on button "Address 1" at bounding box center [335, 74] width 296 height 50
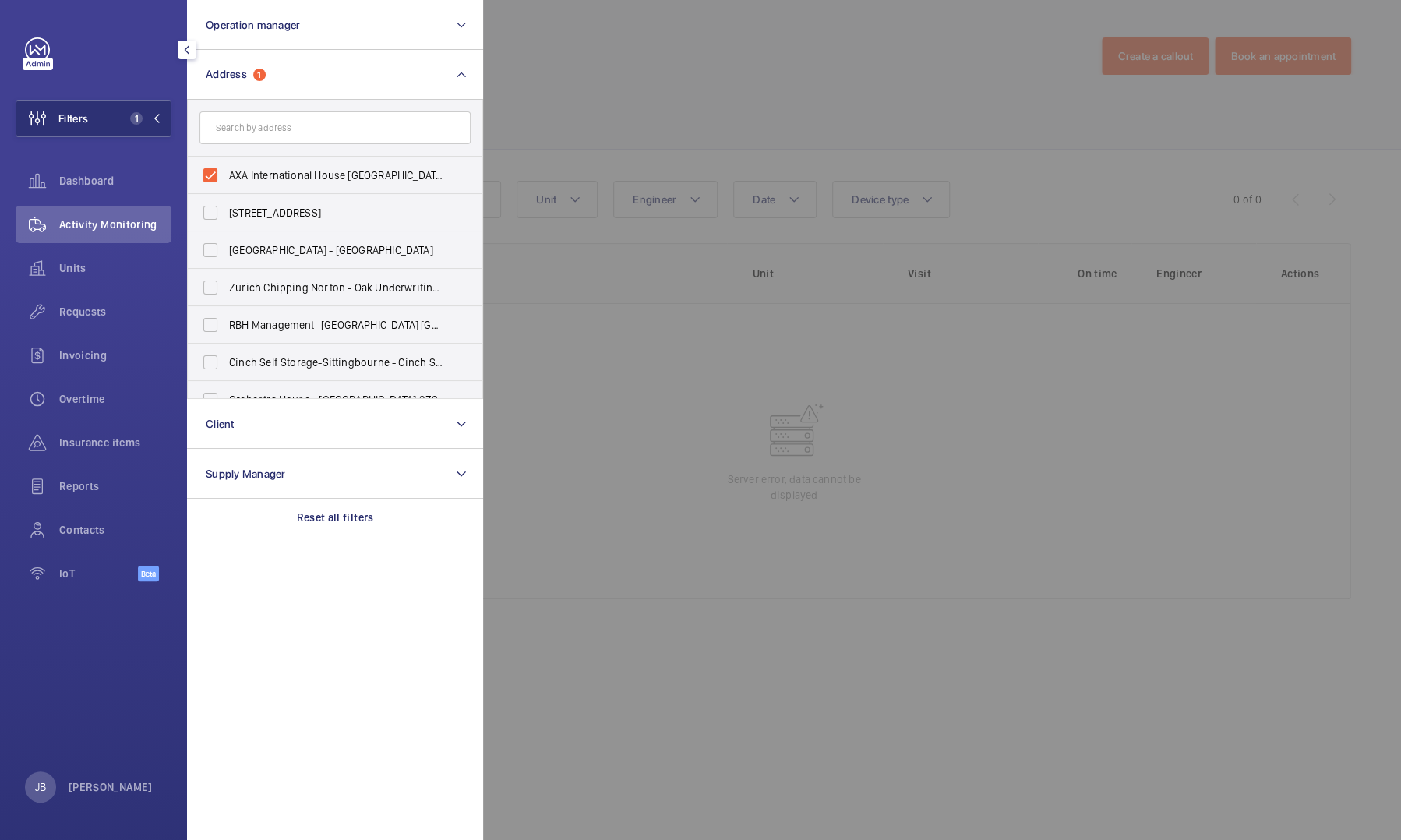
click at [706, 101] on div at bounding box center [1183, 420] width 1401 height 840
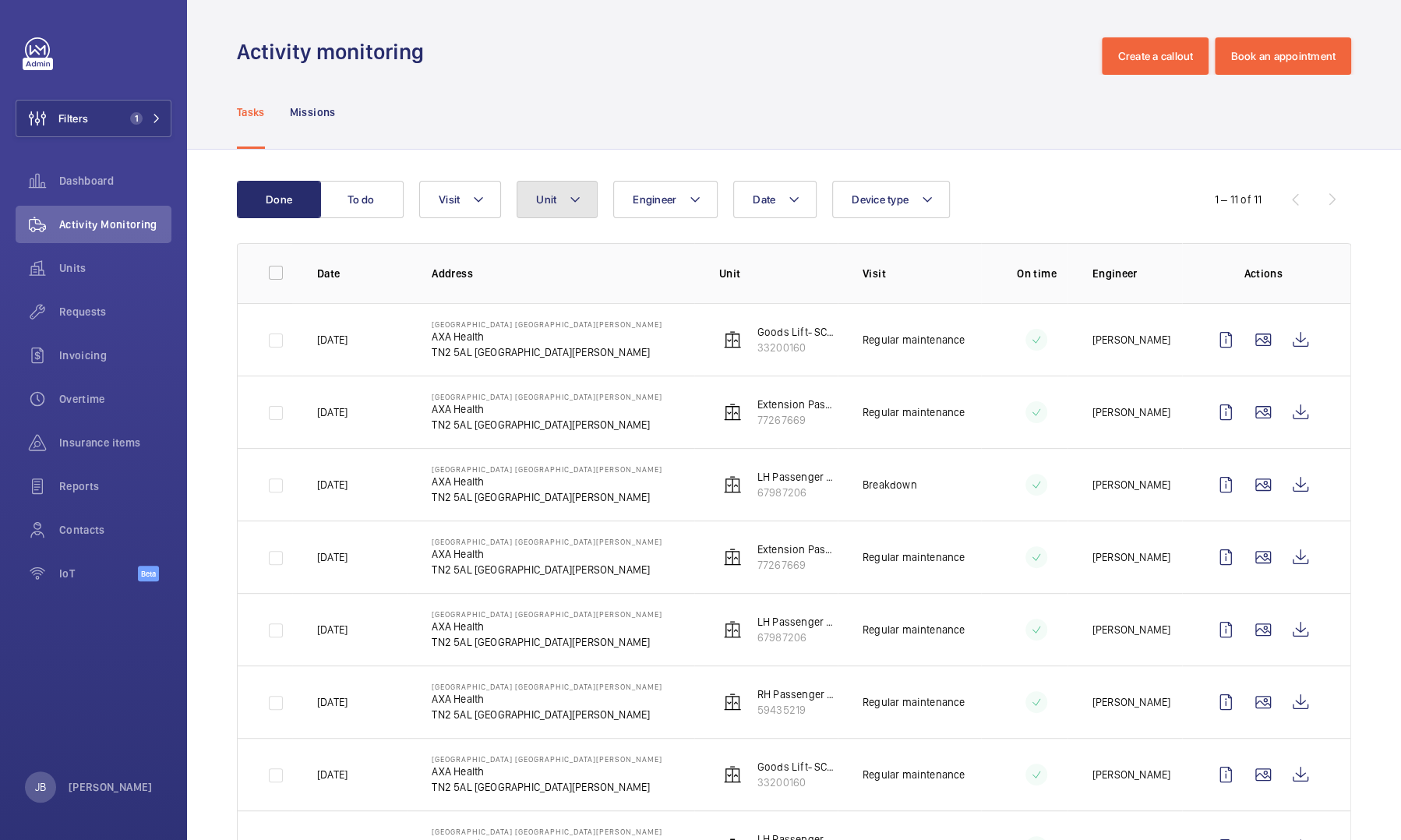
click at [543, 204] on span "Unit" at bounding box center [546, 199] width 20 height 13
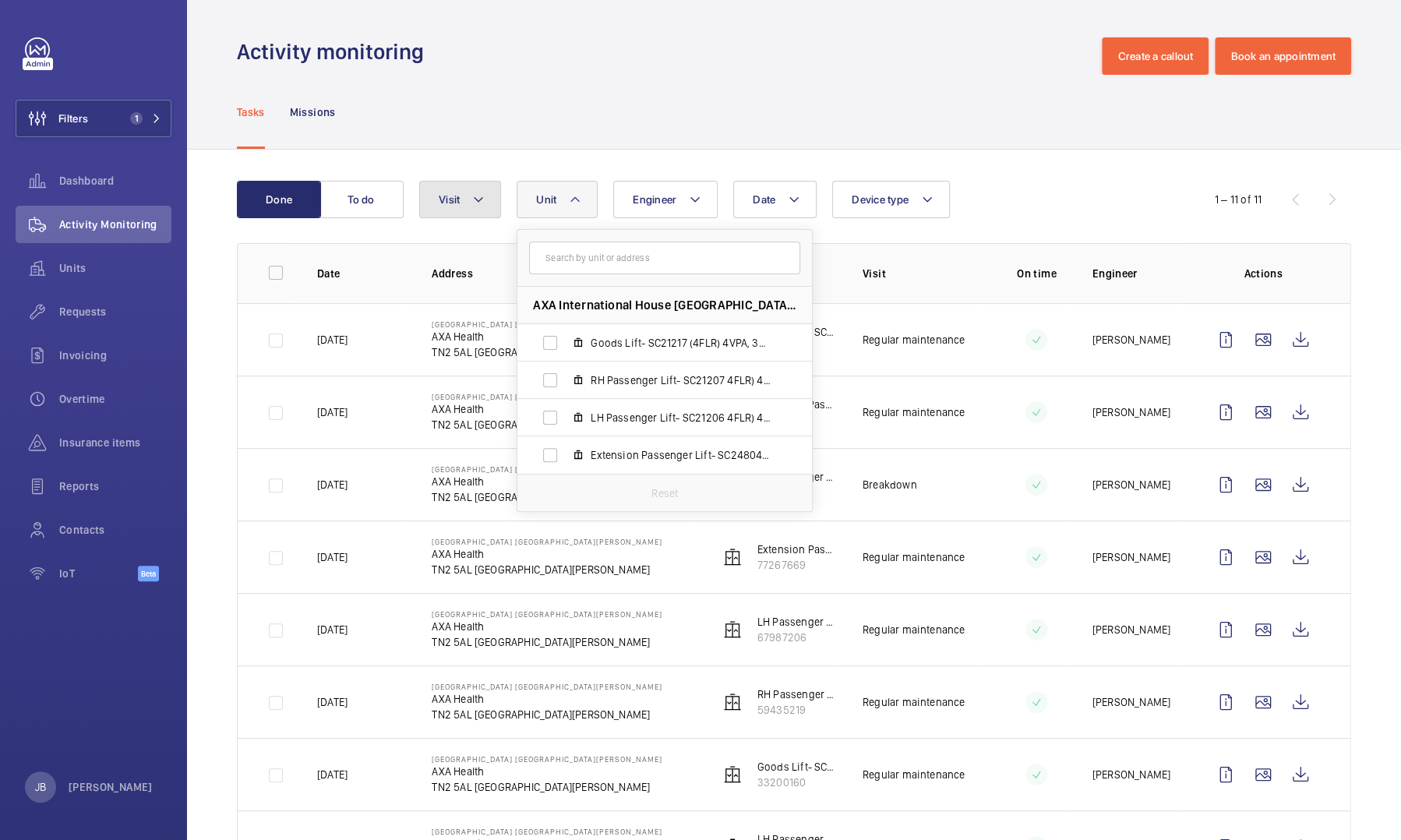
click at [479, 201] on mat-icon at bounding box center [479, 199] width 13 height 18
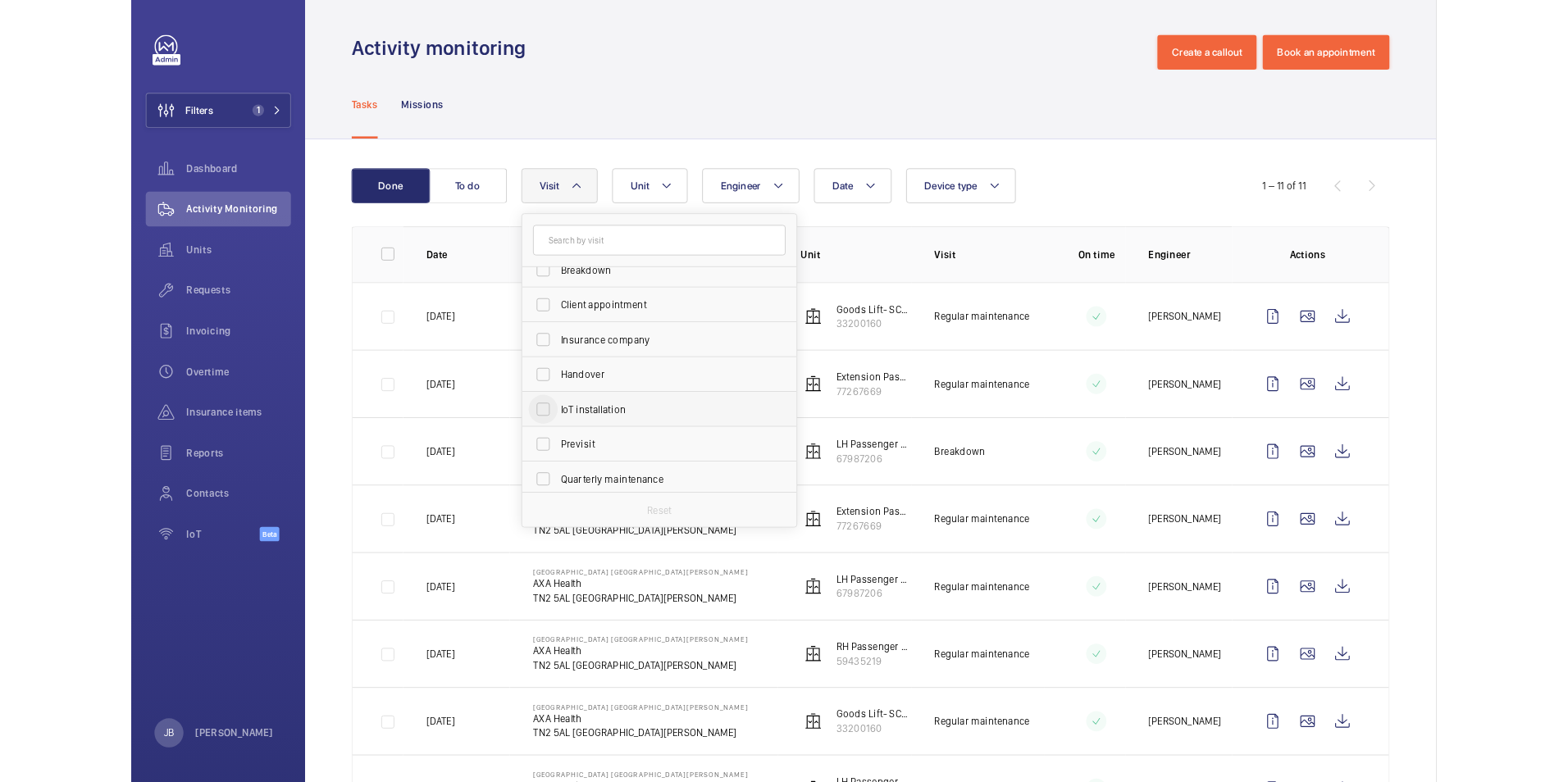
scroll to position [164, 0]
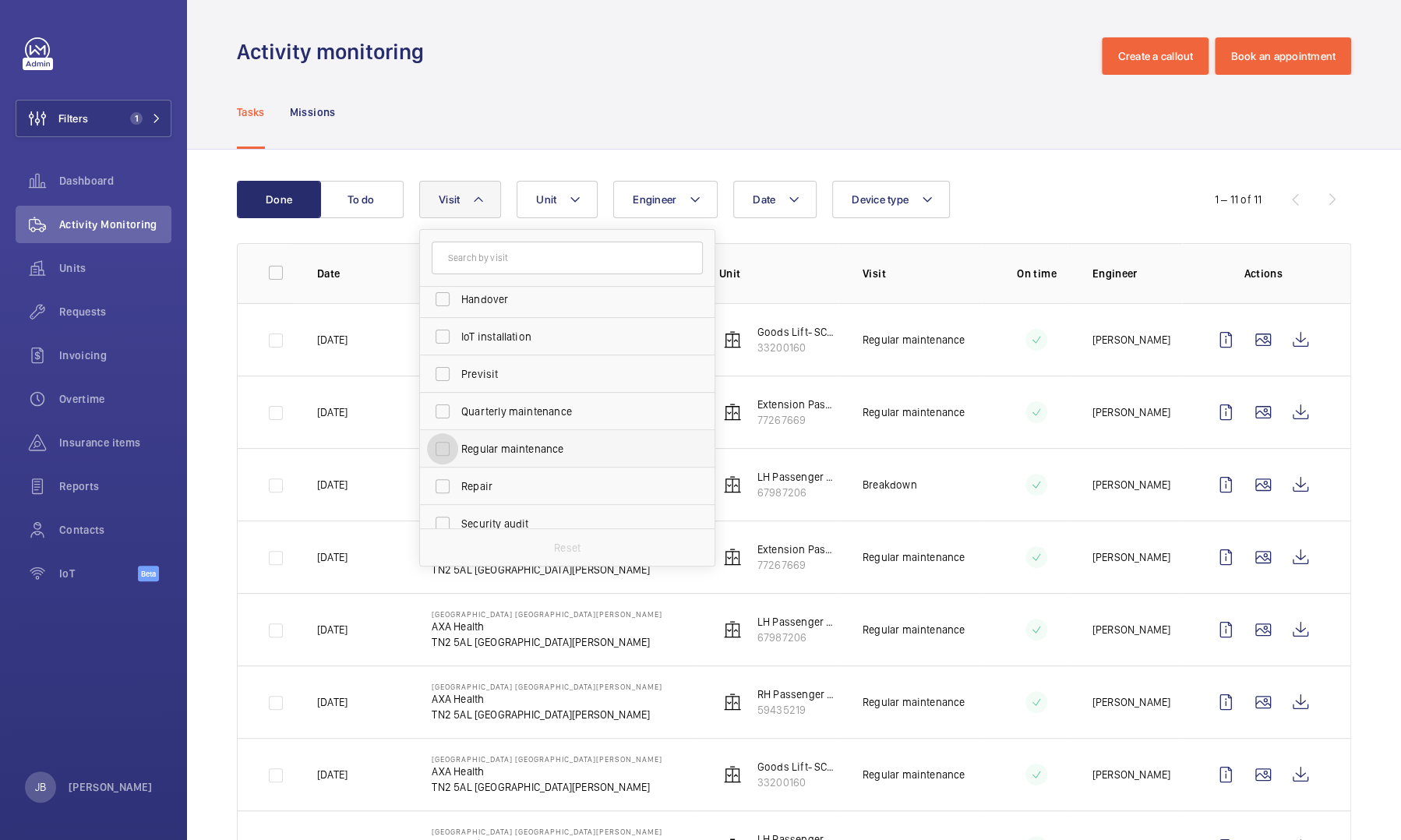
click at [445, 448] on input "Regular maintenance" at bounding box center [442, 448] width 31 height 31
checkbox input "true"
click at [1011, 170] on div "Done To do Date Engineer Unit Device type Visit 1 Annual maintenance Breakdown …" at bounding box center [794, 608] width 1214 height 916
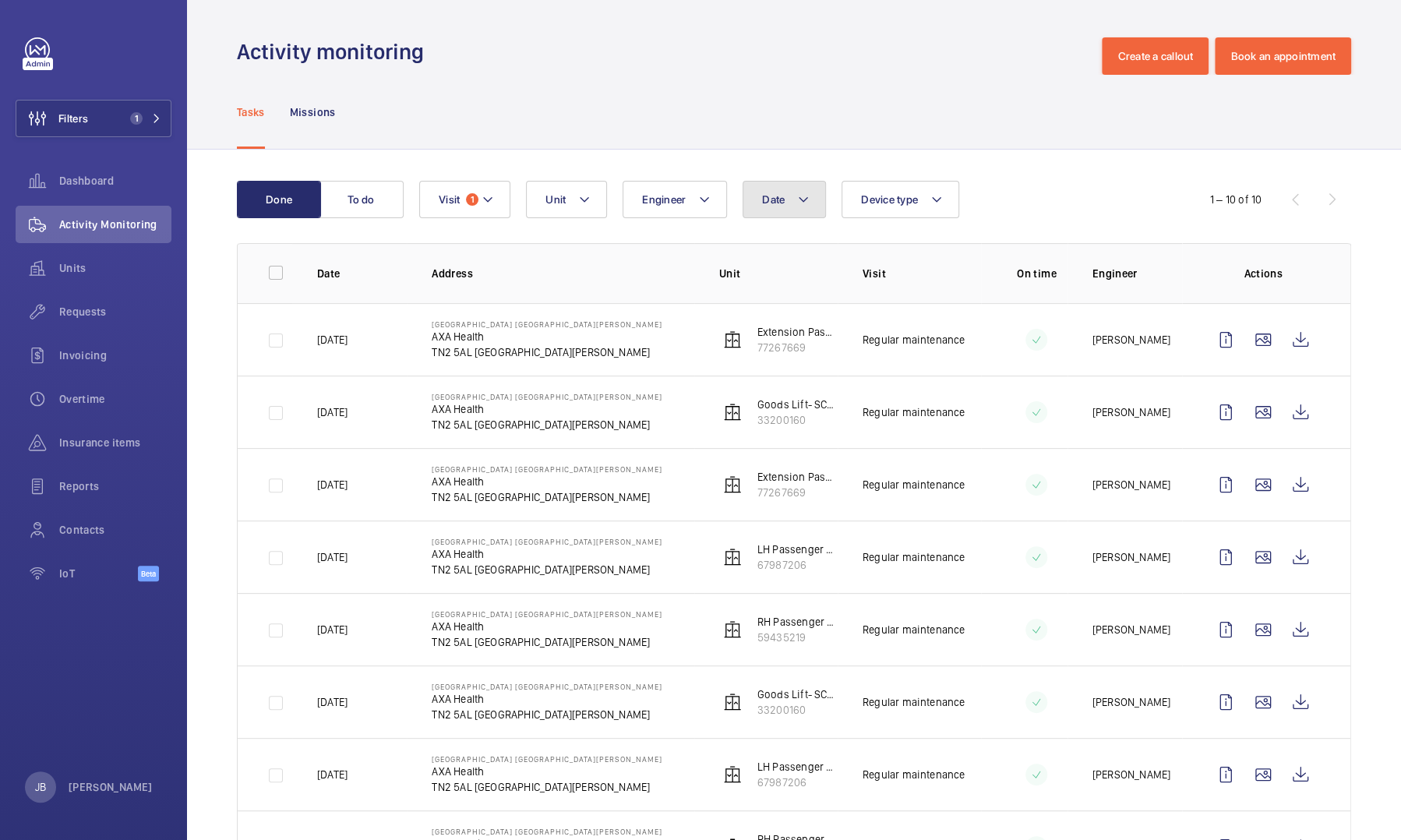
click at [788, 203] on button "Date" at bounding box center [784, 199] width 83 height 38
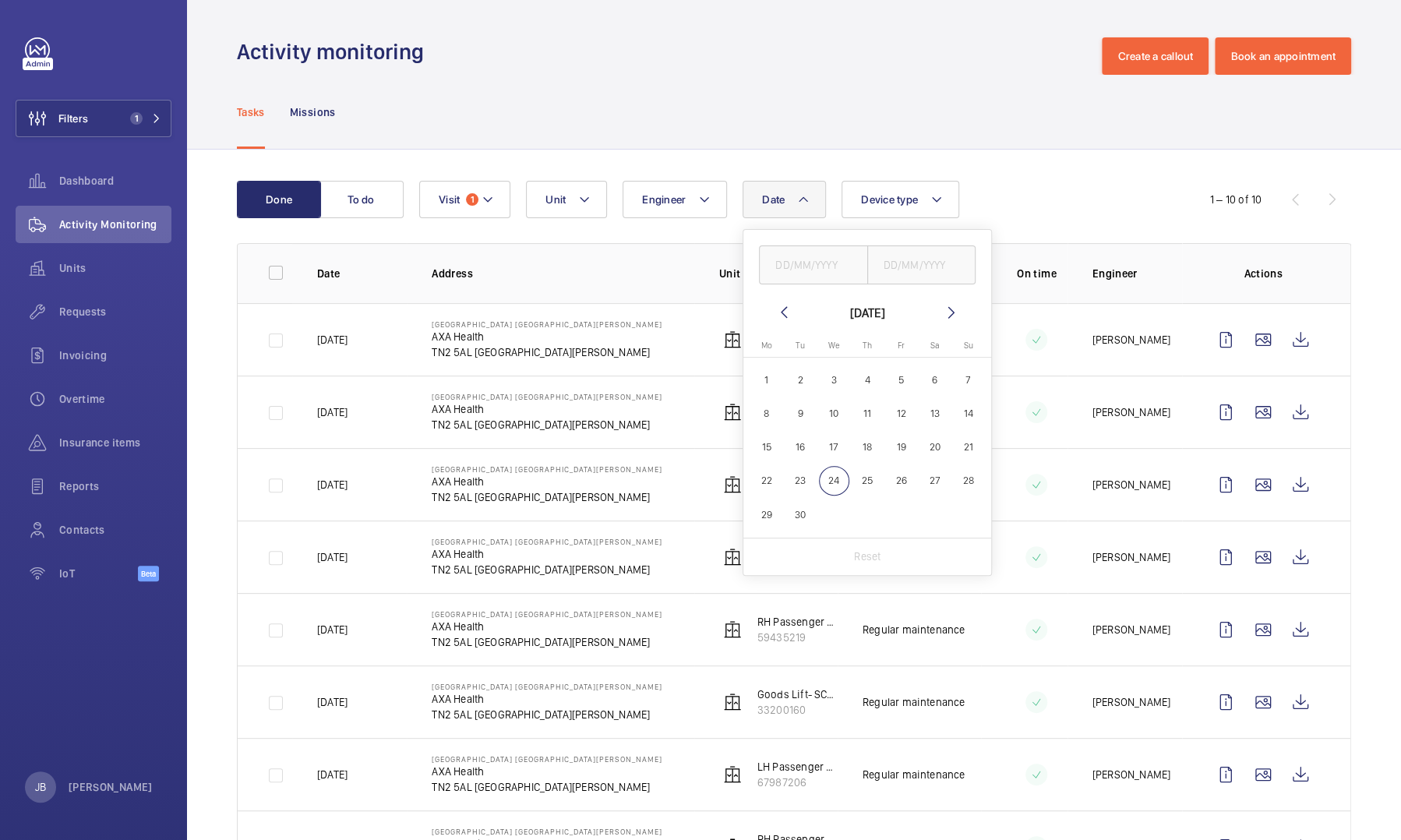
drag, startPoint x: 760, startPoint y: 372, endPoint x: 779, endPoint y: 387, distance: 24.2
click at [760, 372] on span "1" at bounding box center [767, 380] width 30 height 30
type input "01/09/2025"
click at [829, 480] on span "24" at bounding box center [834, 481] width 30 height 30
type input "24/09/2025"
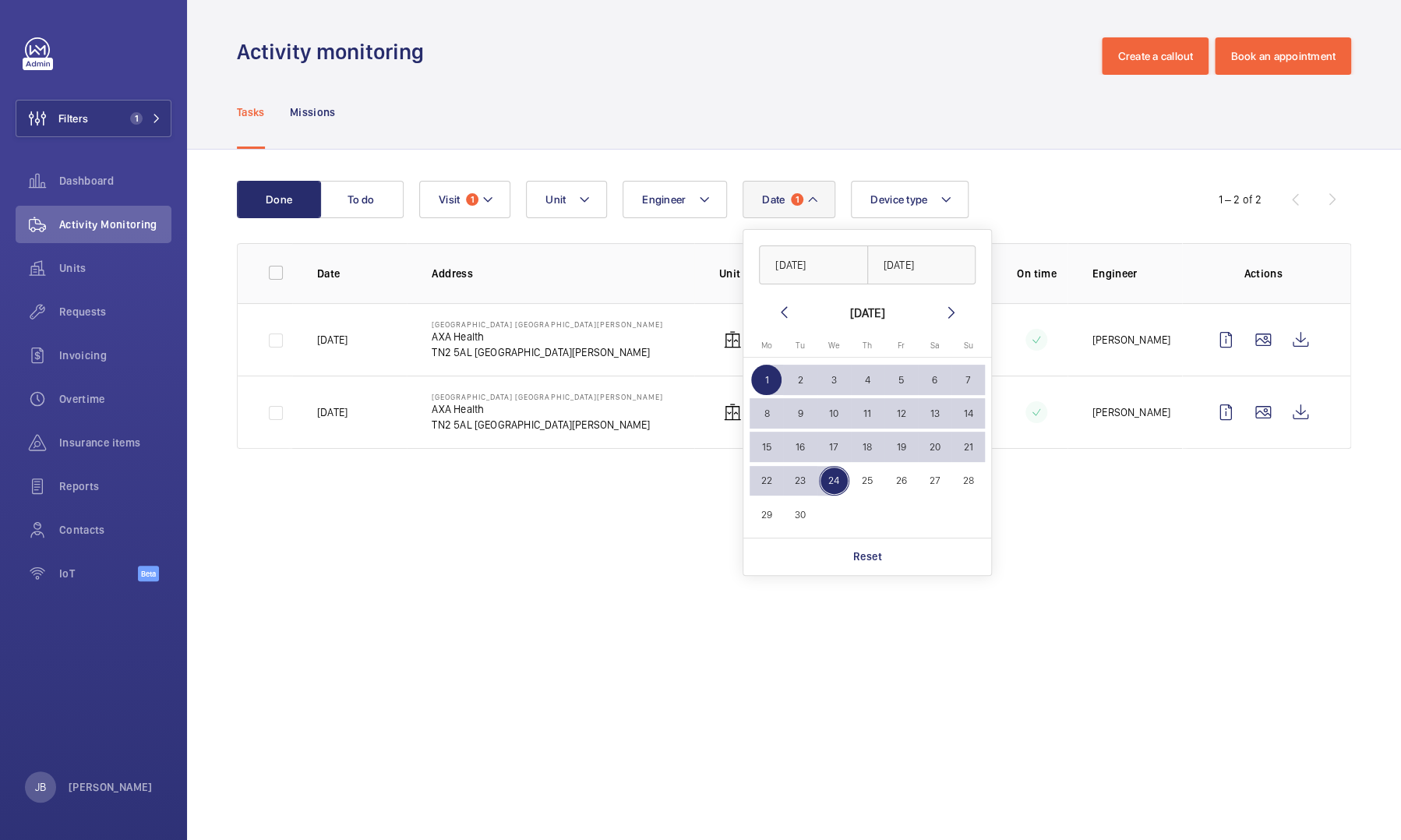
click at [1147, 163] on div "Done To do Date 1 01/09/2025 24/09/2025 September 2025 Monday Mo Tuesday Tu Wed…" at bounding box center [794, 318] width 1214 height 336
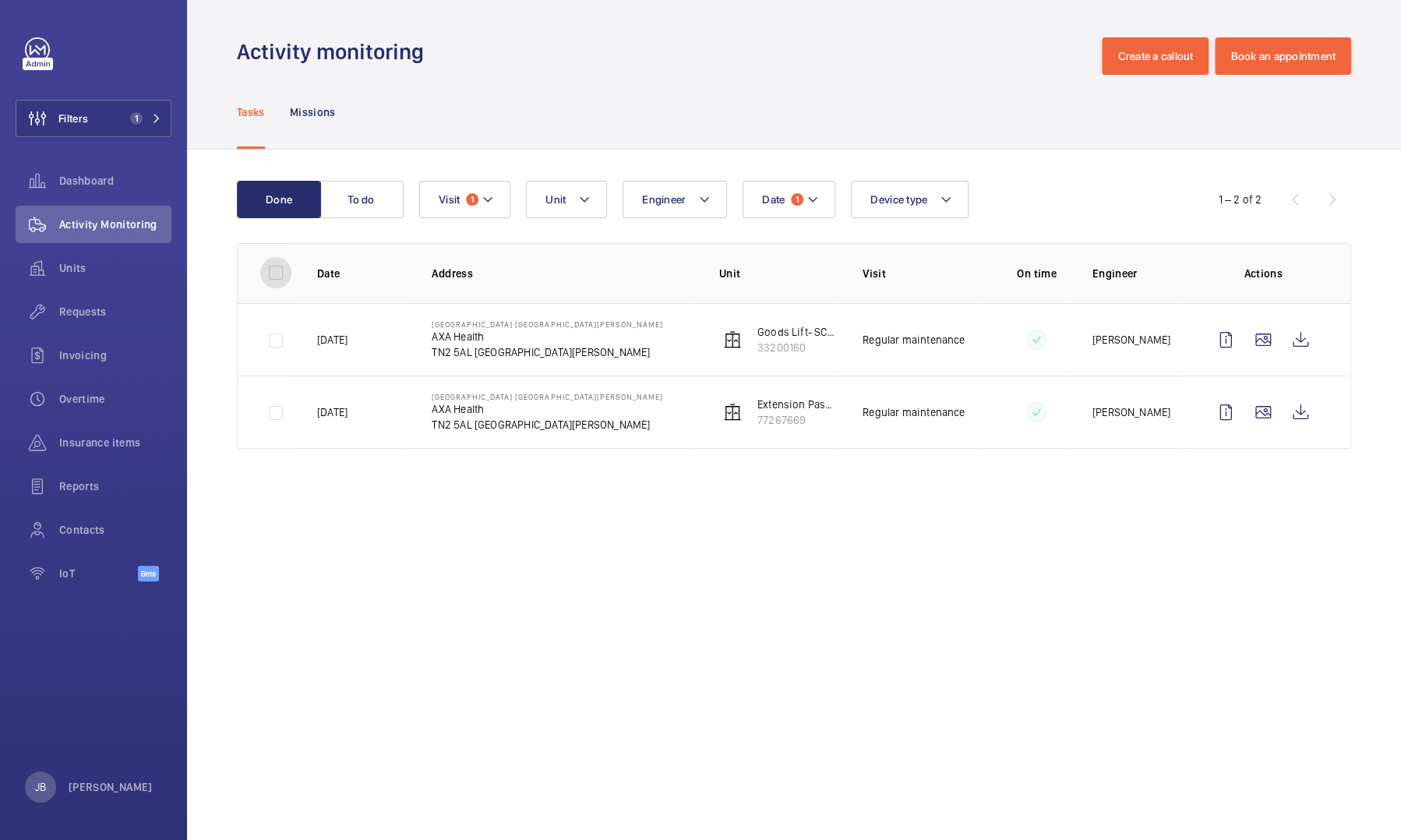
click at [276, 267] on input "checkbox" at bounding box center [276, 272] width 31 height 31
checkbox input "true"
click at [1310, 211] on button "Download 2 reports" at bounding box center [1286, 199] width 130 height 38
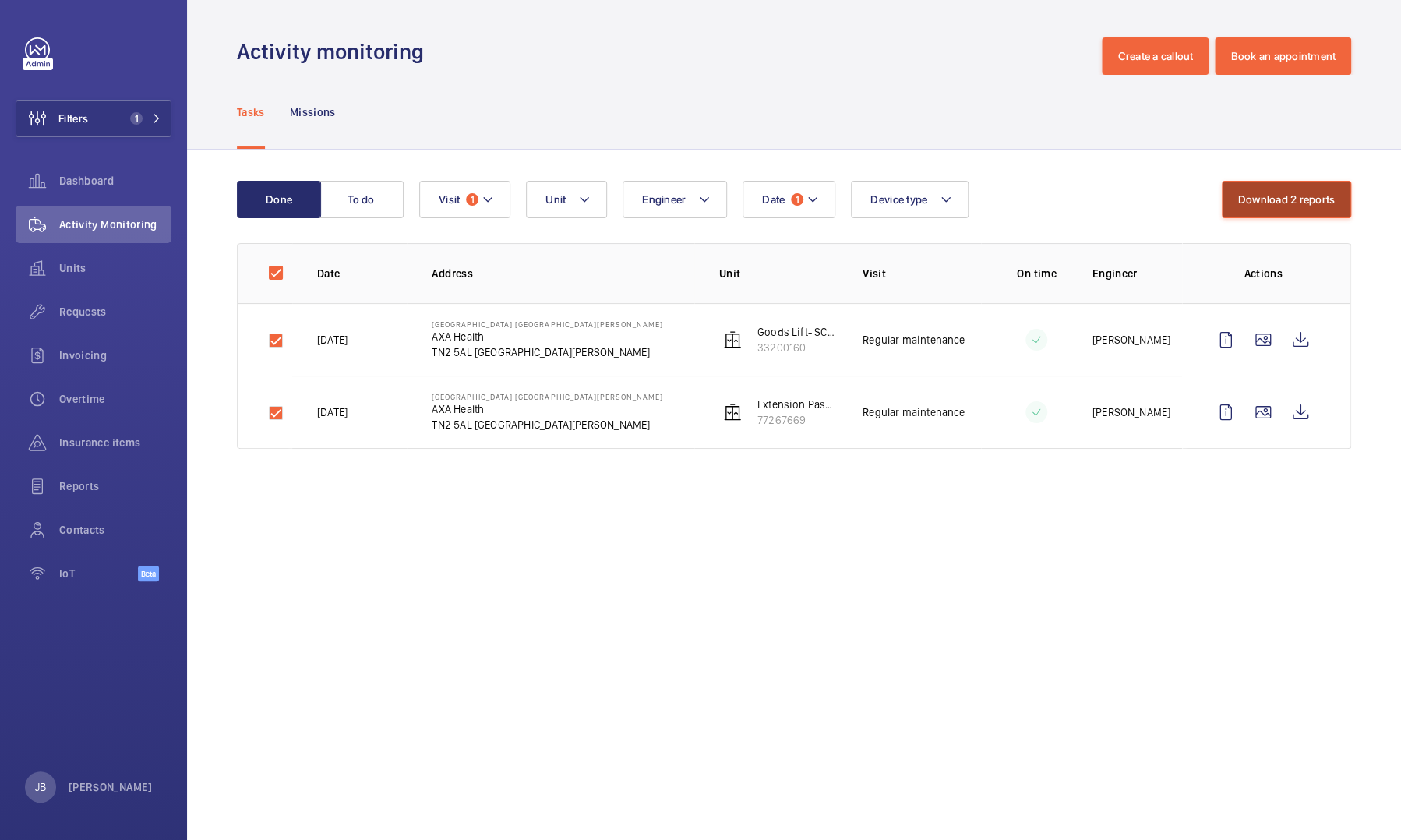
click at [1317, 209] on button "Download 2 reports" at bounding box center [1286, 199] width 130 height 38
click at [1148, 404] on p "Michael Lyons" at bounding box center [1131, 412] width 78 height 15
click at [1046, 354] on td at bounding box center [1025, 339] width 87 height 72
click at [1304, 333] on wm-front-icon-button at bounding box center [1300, 340] width 38 height 38
click at [1302, 413] on wm-front-icon-button at bounding box center [1300, 412] width 38 height 38
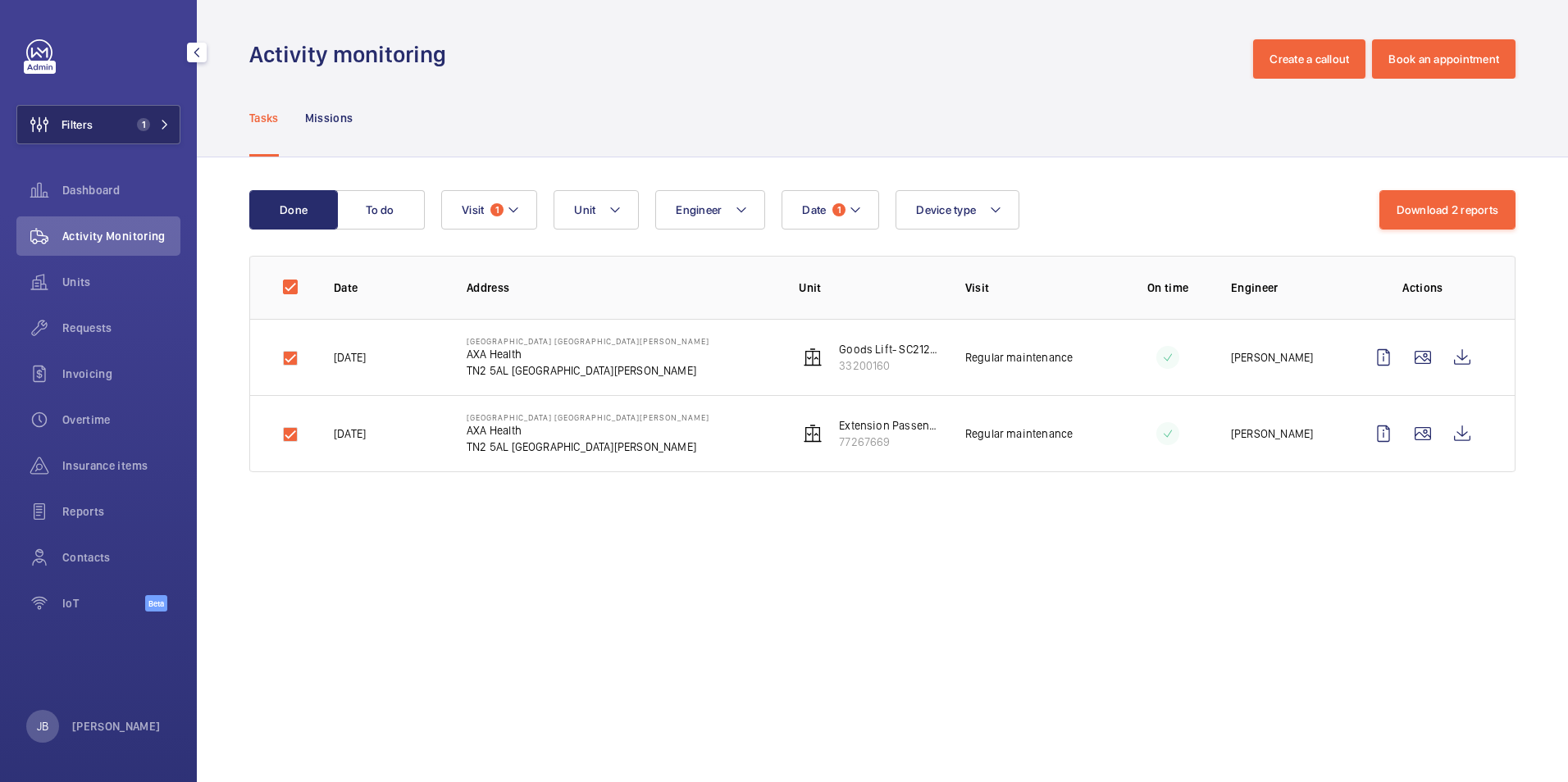
click at [91, 121] on span "Filters" at bounding box center [77, 124] width 31 height 16
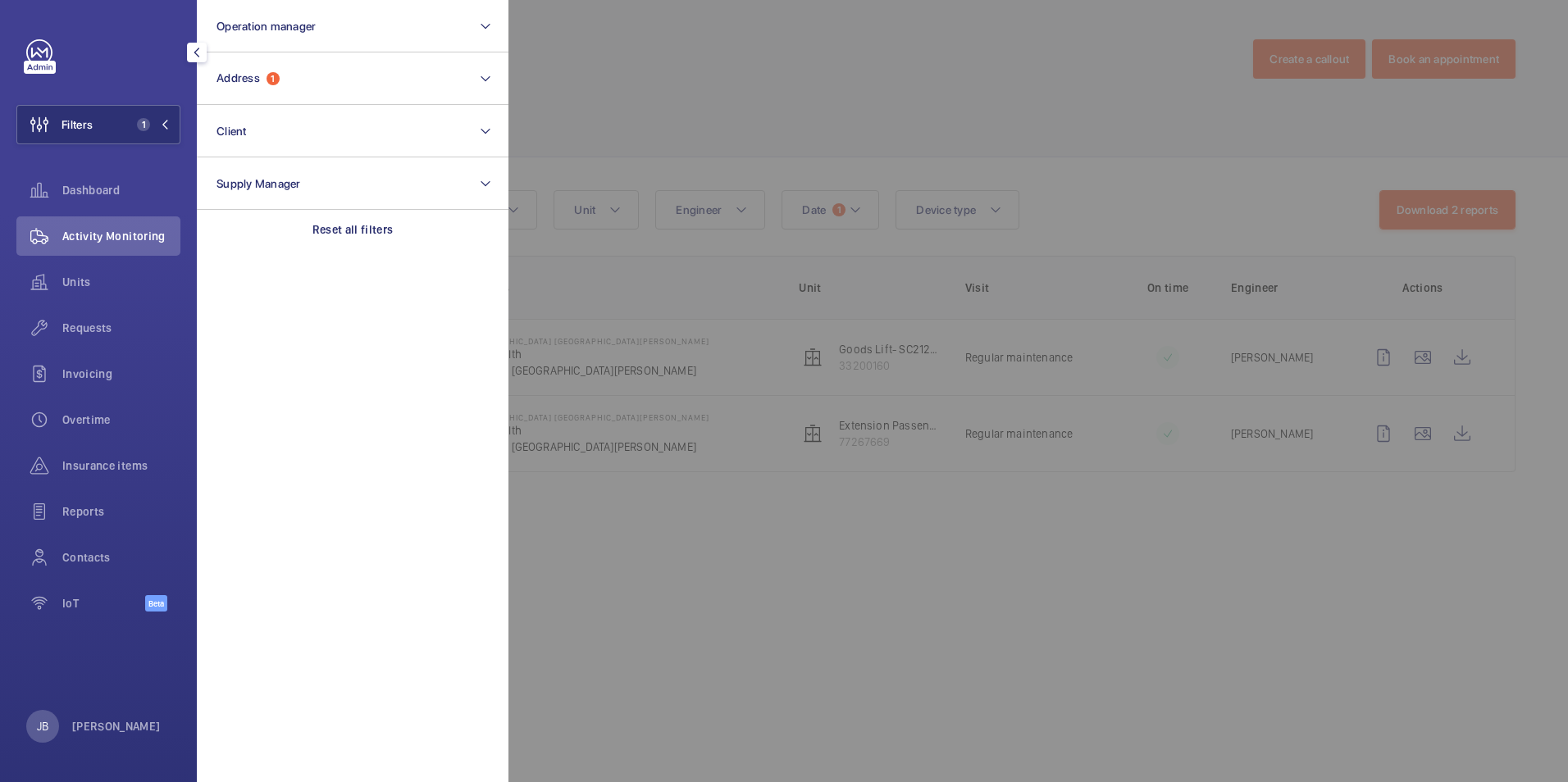
click at [672, 85] on div at bounding box center [1292, 391] width 1568 height 782
